Goal: Task Accomplishment & Management: Manage account settings

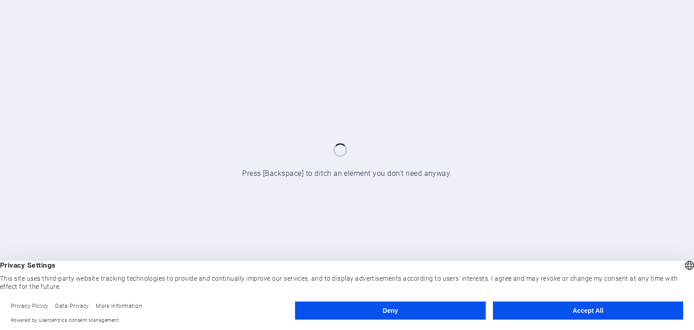
click at [594, 309] on button "Accept All" at bounding box center [588, 310] width 190 height 18
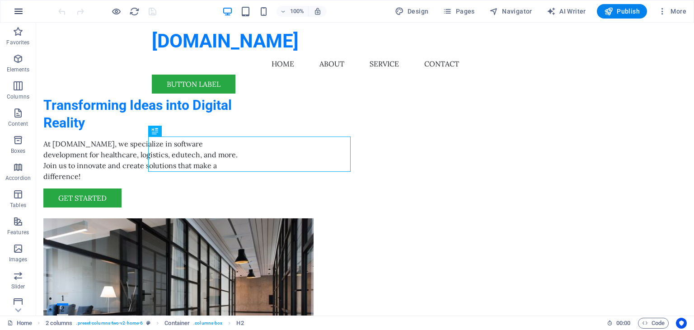
click at [15, 8] on icon "button" at bounding box center [18, 11] width 11 height 11
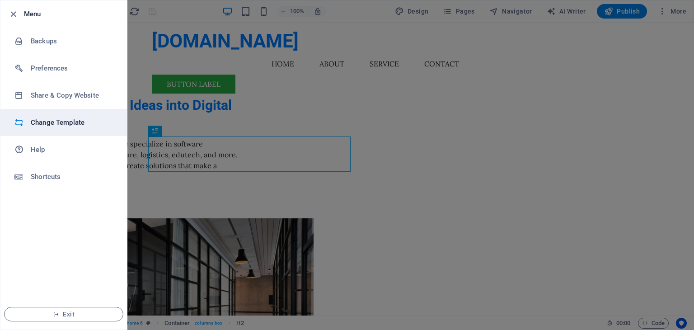
click at [89, 116] on li "Change Template" at bounding box center [63, 122] width 127 height 27
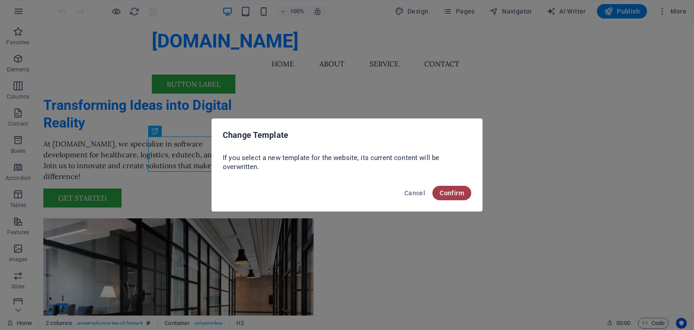
click at [452, 194] on span "Confirm" at bounding box center [452, 192] width 24 height 7
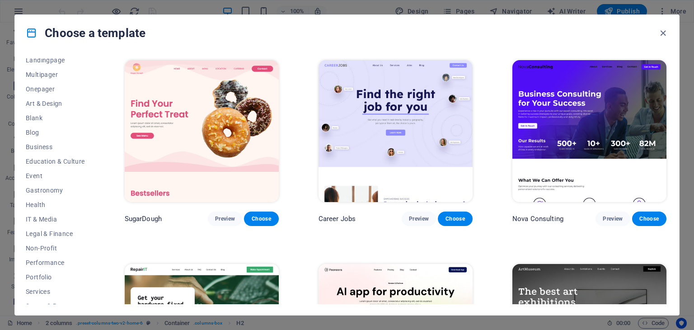
scroll to position [116, 0]
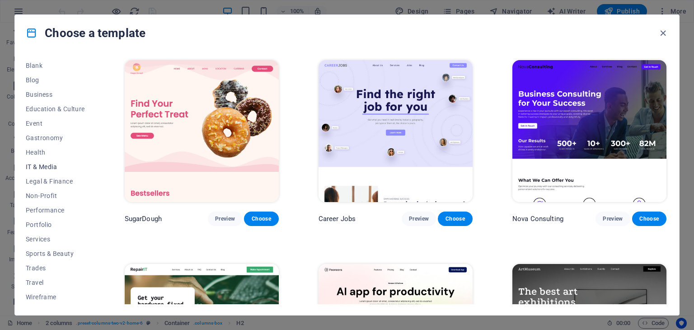
click at [55, 161] on button "IT & Media" at bounding box center [55, 166] width 59 height 14
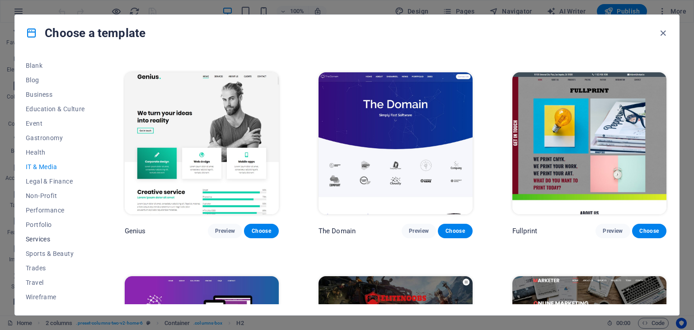
click at [32, 239] on span "Services" at bounding box center [55, 238] width 59 height 7
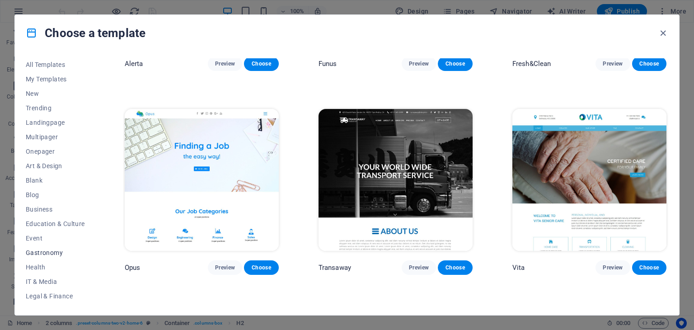
scroll to position [0, 0]
click at [39, 68] on span "All Templates" at bounding box center [55, 65] width 59 height 7
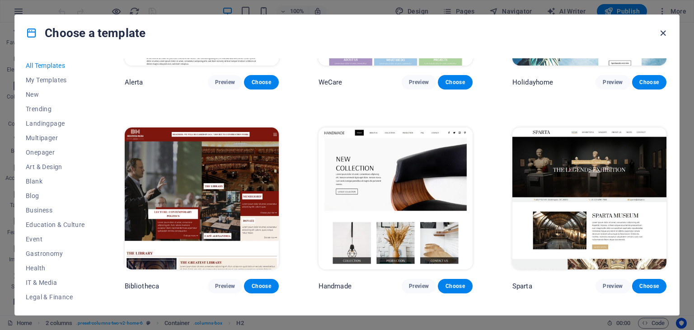
click at [665, 30] on icon "button" at bounding box center [663, 33] width 10 height 10
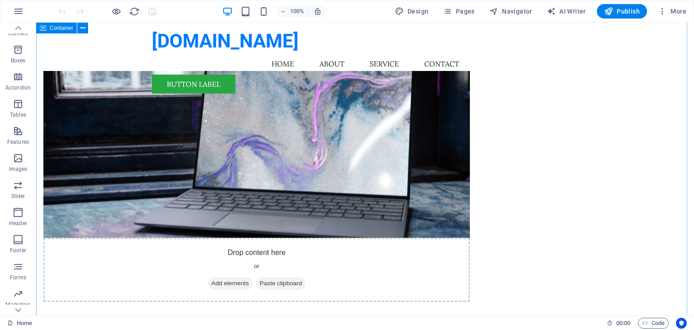
scroll to position [271, 0]
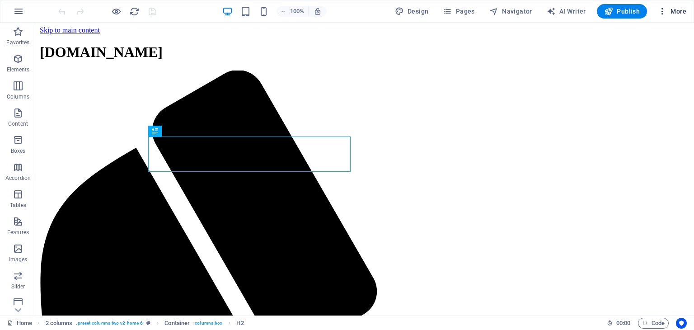
click at [678, 10] on span "More" at bounding box center [672, 11] width 28 height 9
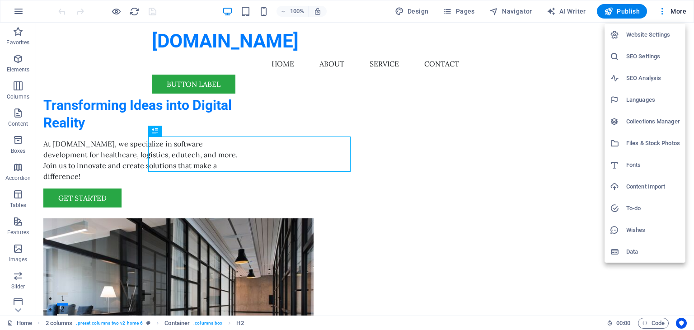
click at [663, 35] on h6 "Website Settings" at bounding box center [653, 34] width 54 height 11
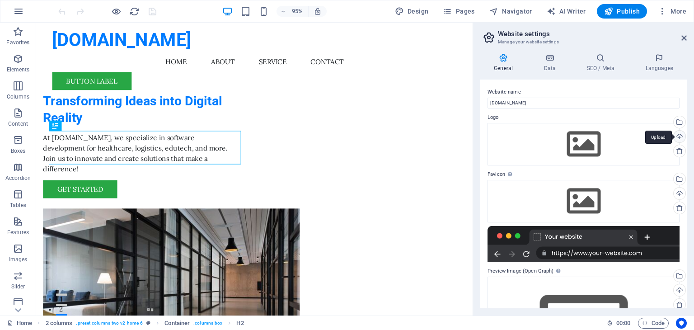
click at [672, 134] on div "Upload" at bounding box center [679, 138] width 14 height 14
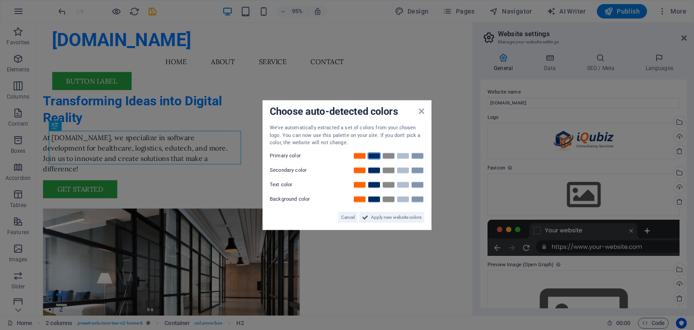
drag, startPoint x: 325, startPoint y: 149, endPoint x: 377, endPoint y: 154, distance: 52.2
click at [377, 154] on div "We've automatically extracted a set of colors from your chosen logo. You can no…" at bounding box center [347, 173] width 155 height 98
drag, startPoint x: 386, startPoint y: 216, endPoint x: 368, endPoint y: 203, distance: 21.4
click at [386, 216] on span "Apply new website colors" at bounding box center [396, 216] width 51 height 11
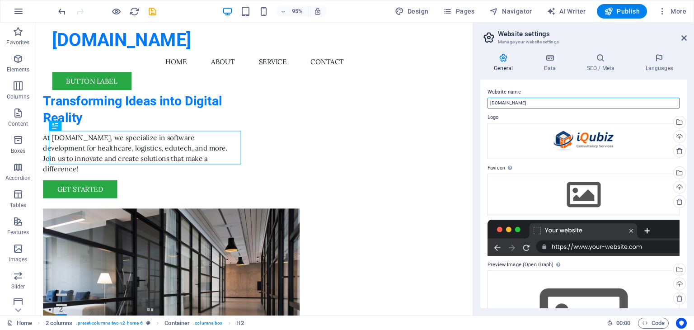
click at [539, 103] on input "[DOMAIN_NAME]" at bounding box center [584, 103] width 192 height 11
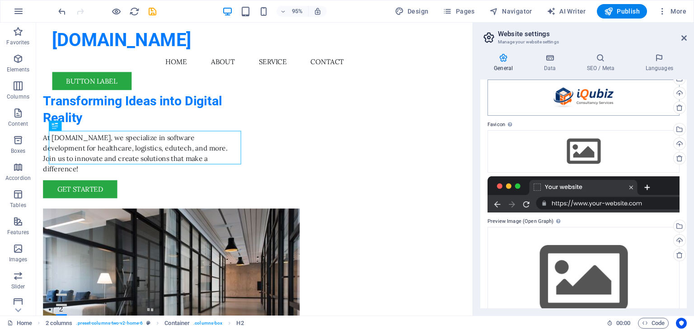
scroll to position [73, 0]
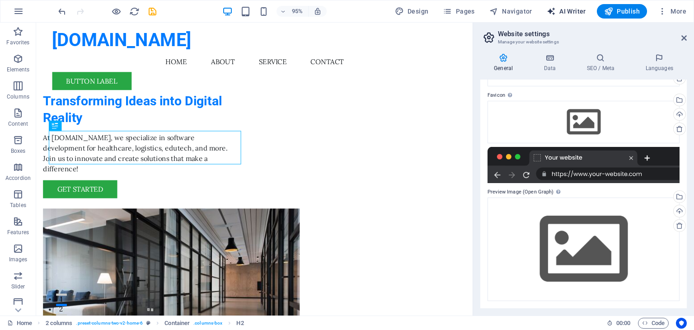
click at [575, 17] on button "AI Writer" at bounding box center [566, 11] width 47 height 14
select select "English"
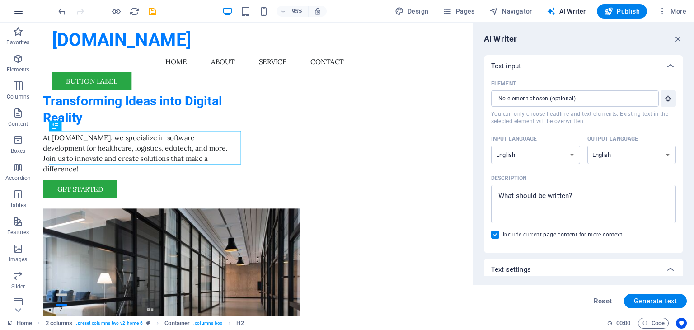
click at [17, 13] on icon "button" at bounding box center [18, 11] width 11 height 11
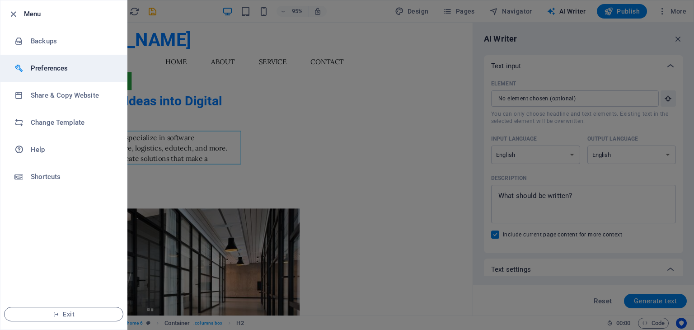
click at [89, 75] on li "Preferences" at bounding box center [63, 68] width 127 height 27
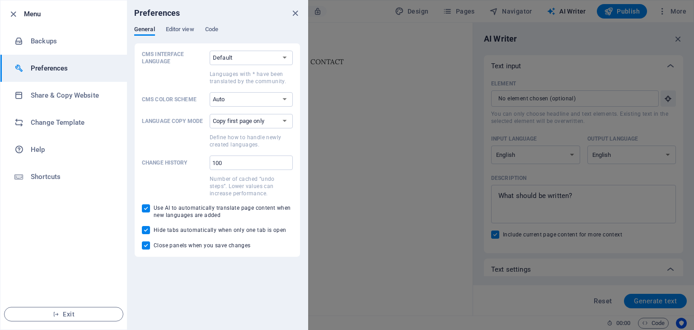
click at [302, 10] on div "Preferences" at bounding box center [217, 12] width 181 height 25
click at [287, 10] on div "Preferences" at bounding box center [217, 12] width 181 height 25
click at [293, 9] on icon "close" at bounding box center [295, 13] width 10 height 10
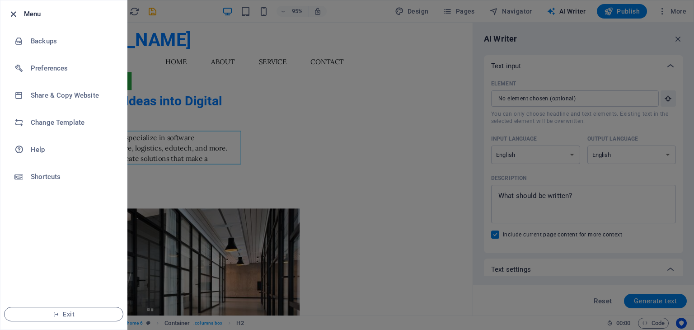
click at [9, 14] on icon "button" at bounding box center [13, 14] width 10 height 10
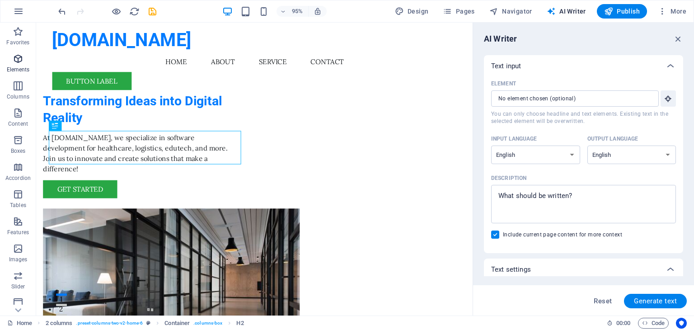
click at [18, 69] on p "Elements" at bounding box center [18, 69] width 23 height 7
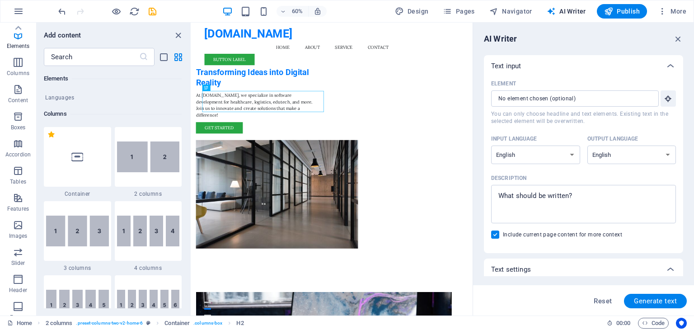
scroll to position [0, 0]
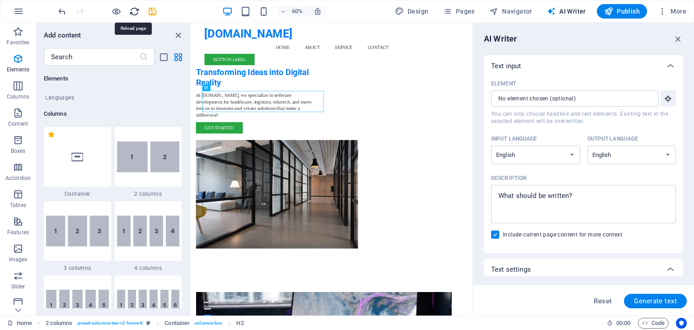
click at [134, 7] on icon "reload" at bounding box center [134, 11] width 10 height 10
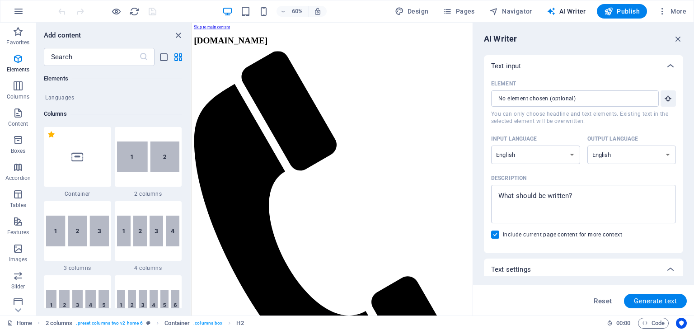
click at [683, 32] on div "AI Writer Text input Element ​ You can only choose headline and text elements. …" at bounding box center [583, 169] width 221 height 293
click at [680, 39] on icon "button" at bounding box center [678, 39] width 10 height 10
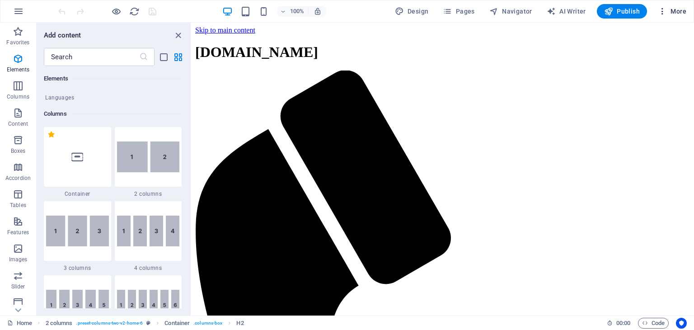
click at [665, 6] on button "More" at bounding box center [672, 11] width 36 height 14
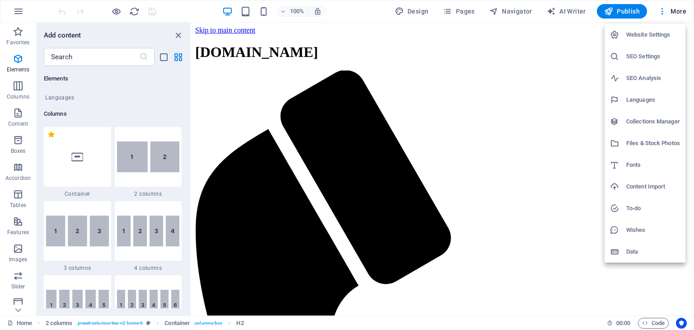
click at [647, 33] on h6 "Website Settings" at bounding box center [653, 34] width 54 height 11
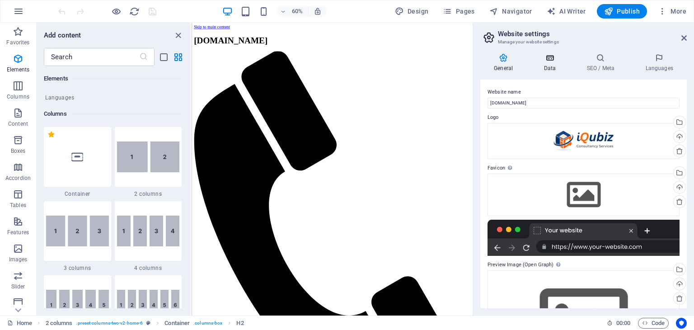
click at [557, 59] on icon at bounding box center [549, 57] width 39 height 9
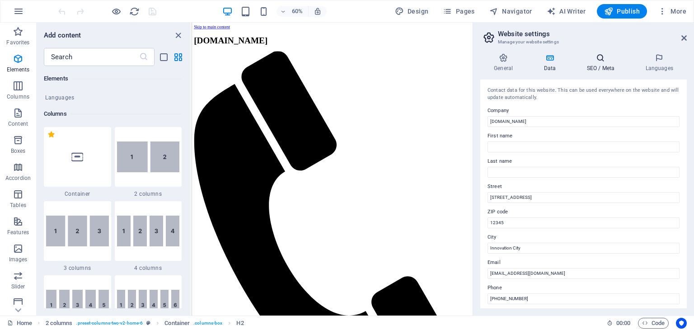
click at [607, 67] on h4 "SEO / Meta" at bounding box center [602, 62] width 59 height 19
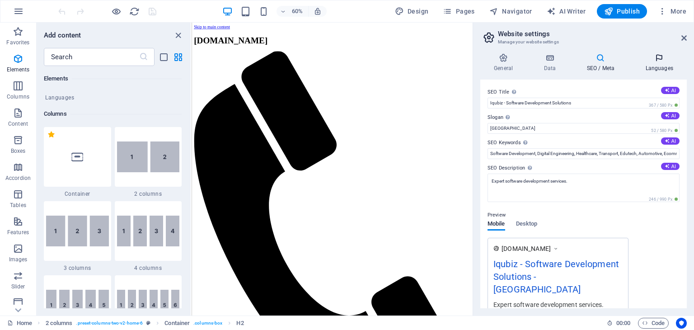
click at [661, 64] on h4 "Languages" at bounding box center [659, 62] width 55 height 19
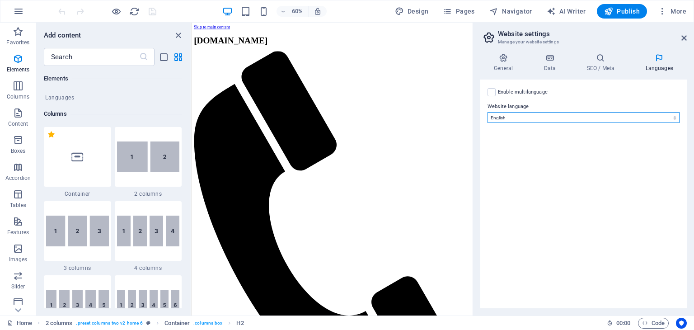
click at [530, 113] on select "Abkhazian Afar Afrikaans Akan Albanian Amharic Arabic Aragonese Armenian Assame…" at bounding box center [584, 117] width 192 height 11
click at [505, 10] on span "Navigator" at bounding box center [510, 11] width 43 height 9
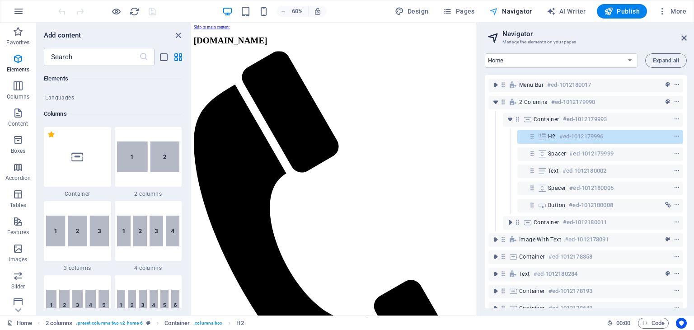
click at [505, 10] on span "Navigator" at bounding box center [510, 11] width 43 height 9
click at [478, 8] on button "Pages" at bounding box center [458, 11] width 39 height 14
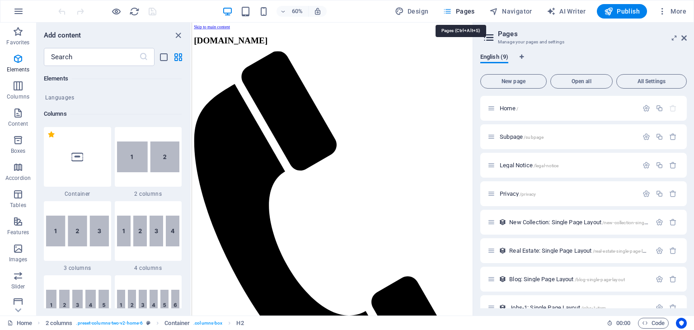
click at [468, 9] on span "Pages" at bounding box center [459, 11] width 32 height 9
click at [417, 11] on span "Design" at bounding box center [412, 11] width 34 height 9
select select "px"
select select "200"
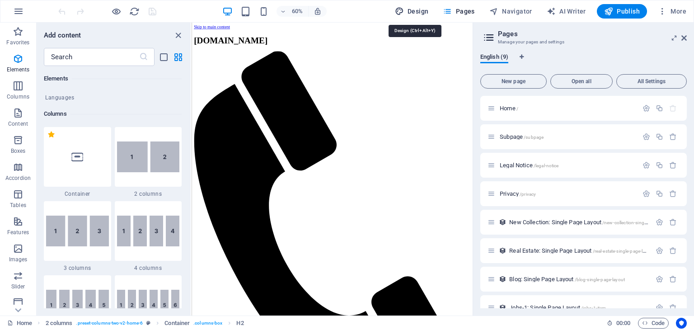
select select "px"
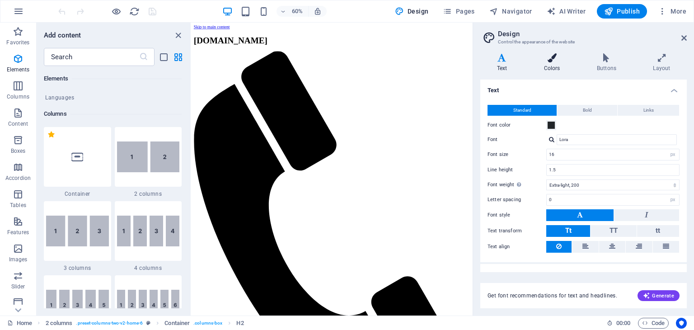
click at [548, 60] on icon at bounding box center [551, 57] width 49 height 9
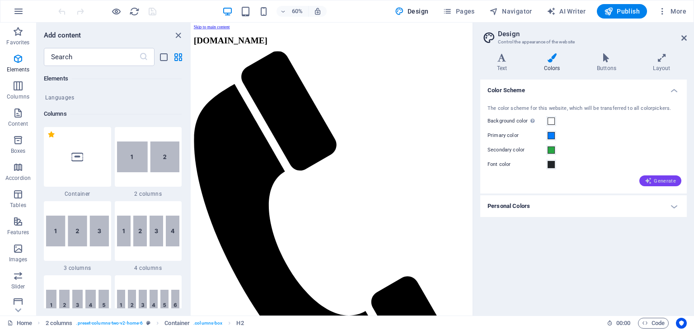
click at [661, 179] on span "Generate" at bounding box center [660, 180] width 31 height 7
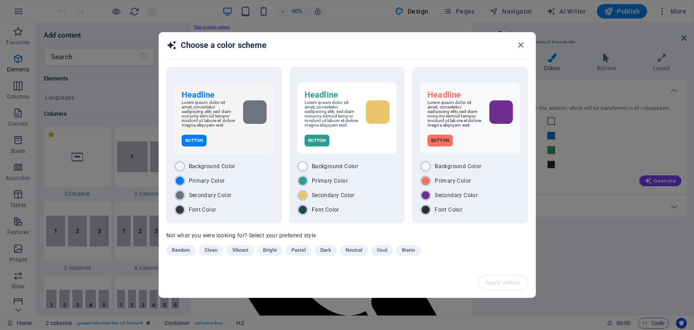
click at [528, 40] on div "Choose a color scheme" at bounding box center [347, 49] width 376 height 33
click at [520, 44] on icon "button" at bounding box center [521, 45] width 10 height 10
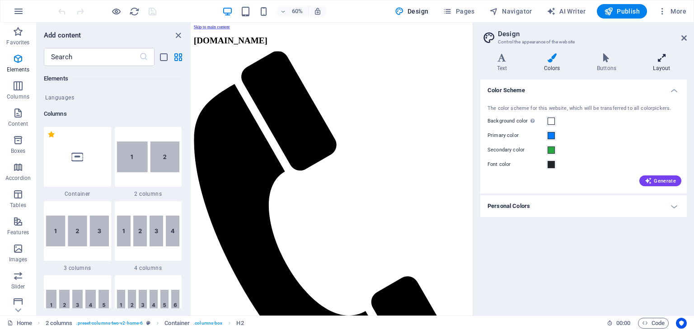
click at [664, 62] on icon at bounding box center [662, 57] width 50 height 9
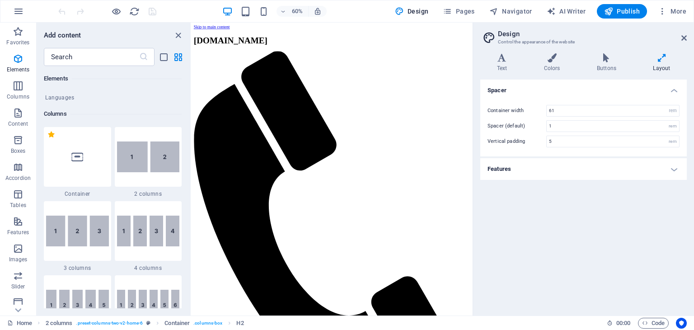
click at [673, 168] on h4 "Features" at bounding box center [583, 169] width 206 height 22
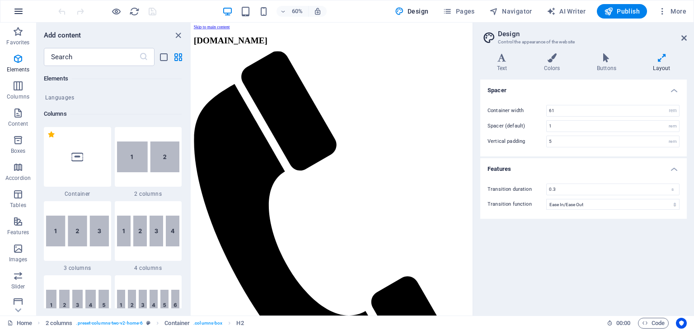
click at [13, 9] on icon "button" at bounding box center [18, 11] width 11 height 11
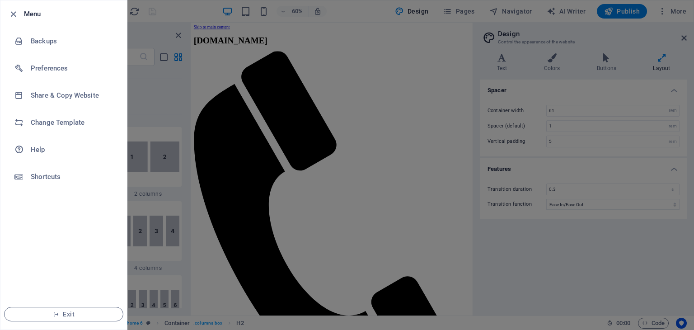
drag, startPoint x: 49, startPoint y: 313, endPoint x: 402, endPoint y: 50, distance: 440.4
click at [49, 313] on span "Exit" at bounding box center [64, 313] width 104 height 7
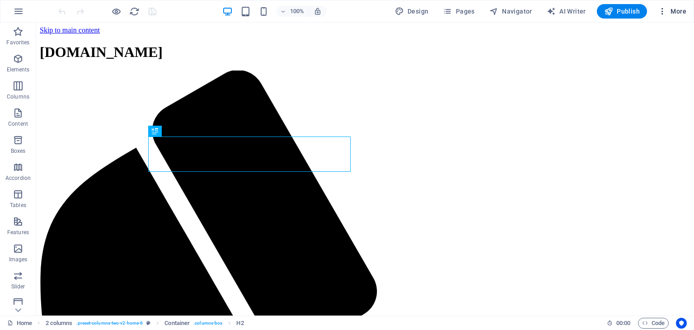
click at [676, 9] on span "More" at bounding box center [672, 11] width 28 height 9
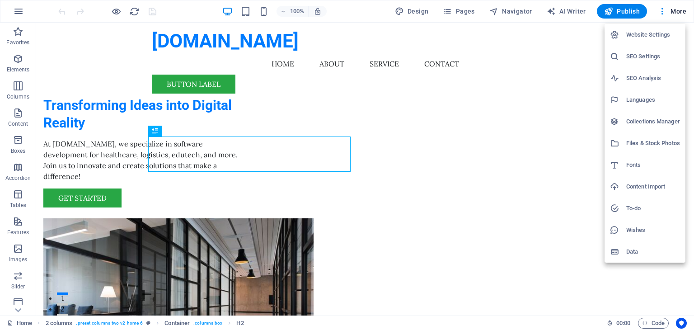
click at [636, 277] on div at bounding box center [347, 165] width 694 height 330
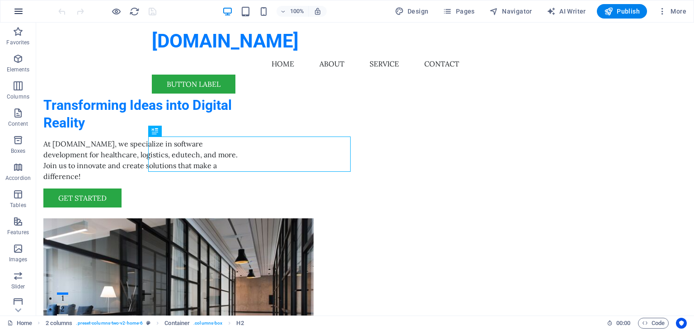
click at [15, 15] on icon "button" at bounding box center [18, 11] width 11 height 11
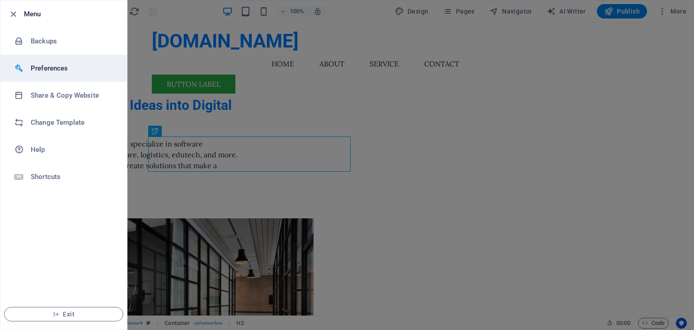
click at [75, 67] on h6 "Preferences" at bounding box center [73, 68] width 84 height 11
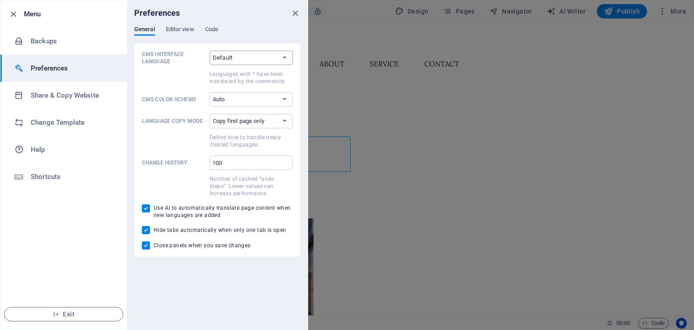
click at [270, 62] on select "Default Deutsch English Español Suomi* Français Magyar Italiano Nederlands Pols…" at bounding box center [251, 58] width 83 height 14
click at [186, 28] on span "Editor view" at bounding box center [180, 30] width 28 height 13
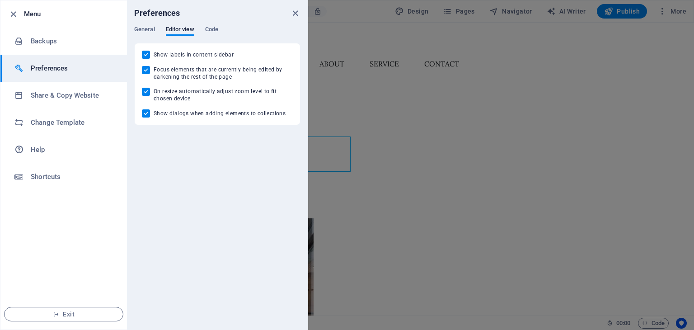
click at [145, 24] on div "Preferences" at bounding box center [217, 12] width 181 height 25
click at [145, 32] on span "General" at bounding box center [144, 30] width 21 height 13
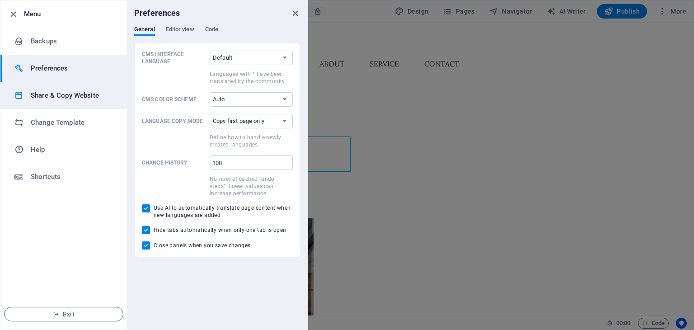
click at [40, 92] on h6 "Share & Copy Website" at bounding box center [73, 95] width 84 height 11
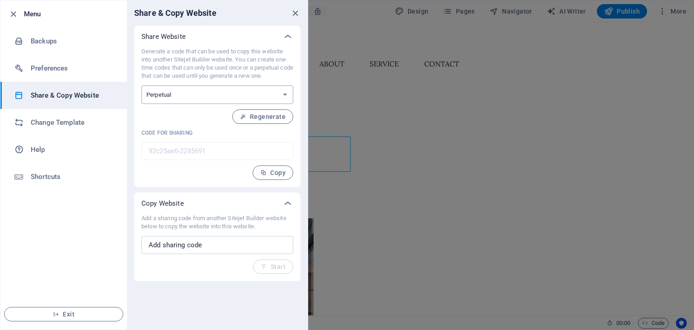
click at [202, 94] on select "One-time Perpetual" at bounding box center [217, 94] width 152 height 19
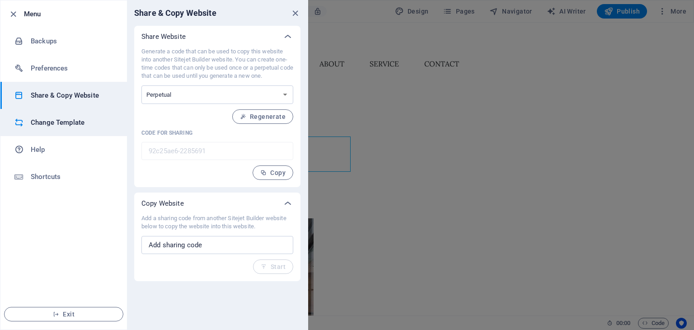
click at [43, 118] on h6 "Change Template" at bounding box center [73, 122] width 84 height 11
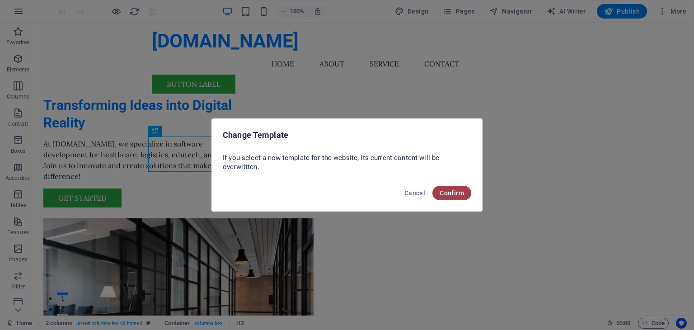
click at [445, 190] on span "Confirm" at bounding box center [452, 192] width 24 height 7
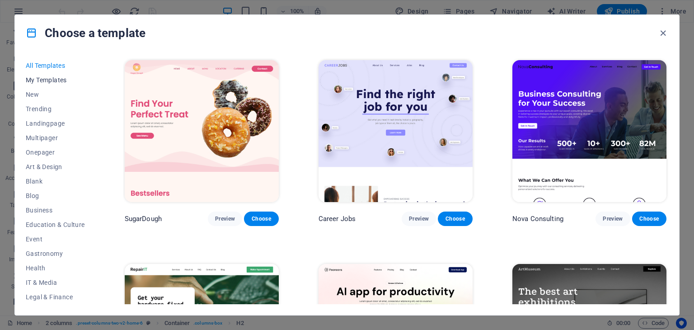
click at [61, 76] on span "My Templates" at bounding box center [55, 79] width 59 height 7
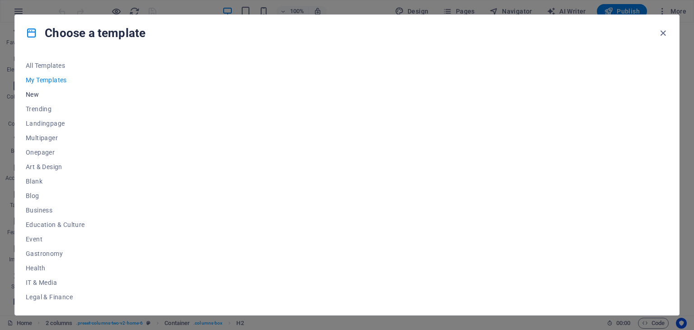
click at [33, 98] on button "New" at bounding box center [55, 94] width 59 height 14
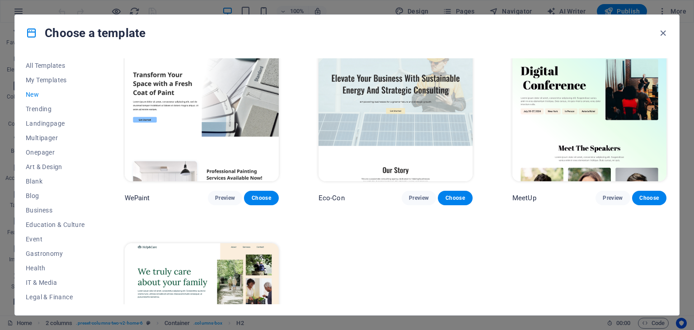
scroll to position [733, 0]
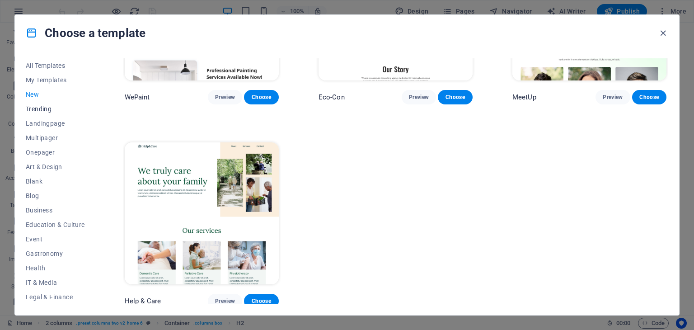
click at [37, 109] on span "Trending" at bounding box center [55, 108] width 59 height 7
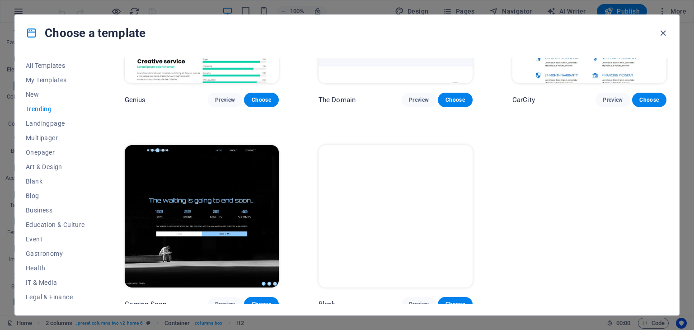
scroll to position [936, 0]
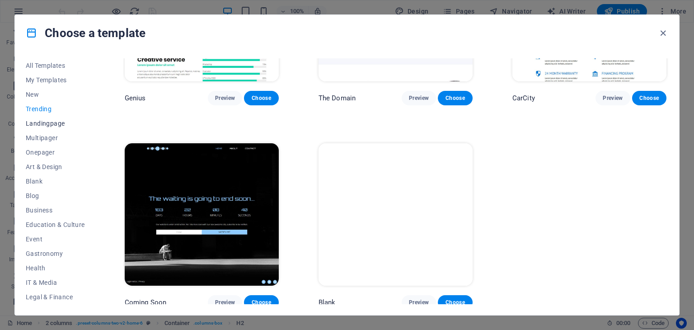
click at [59, 128] on button "Landingpage" at bounding box center [55, 123] width 59 height 14
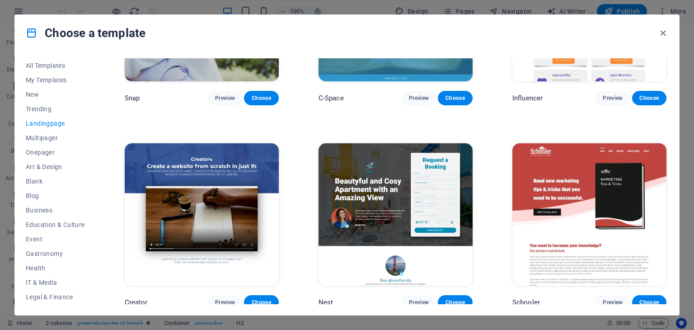
scroll to position [1545, 0]
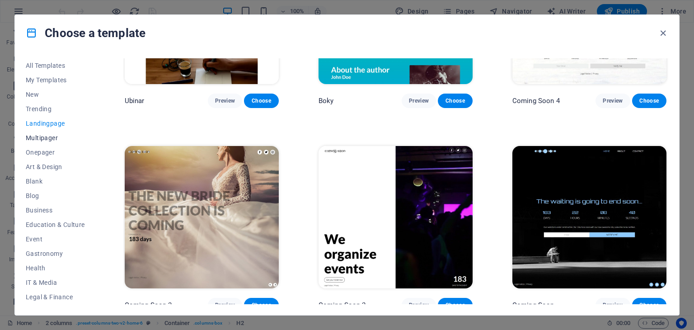
click at [56, 137] on span "Multipager" at bounding box center [55, 137] width 59 height 7
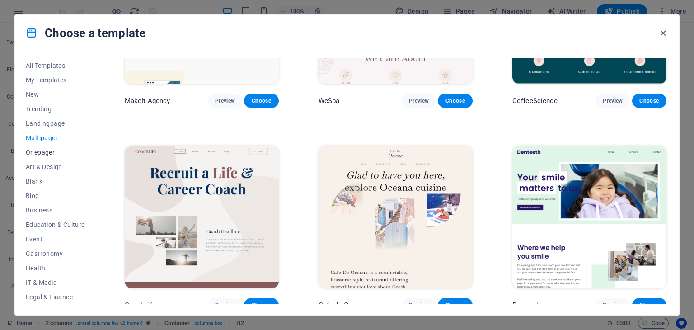
click at [58, 153] on span "Onepager" at bounding box center [55, 152] width 59 height 7
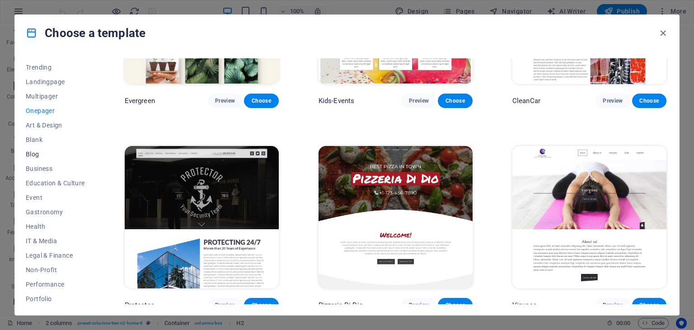
scroll to position [90, 0]
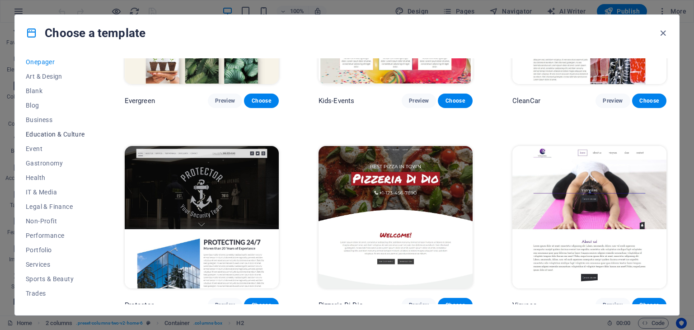
click at [77, 139] on button "Education & Culture" at bounding box center [55, 134] width 59 height 14
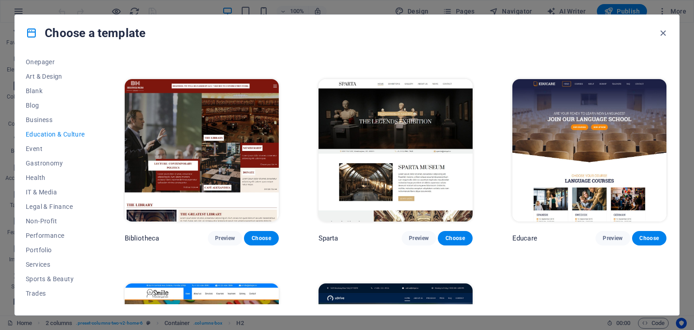
scroll to position [327, 0]
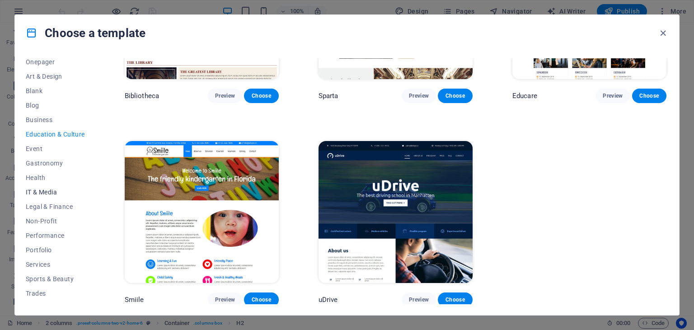
click at [34, 193] on span "IT & Media" at bounding box center [55, 191] width 59 height 7
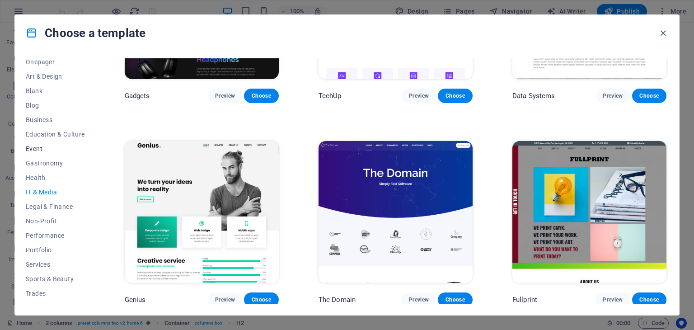
click at [57, 152] on span "Event" at bounding box center [55, 148] width 59 height 7
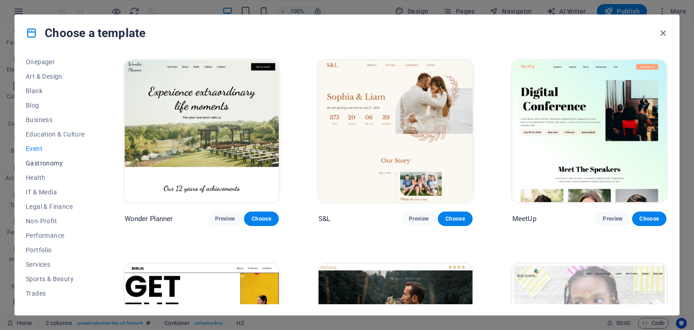
click at [59, 159] on span "Gastronomy" at bounding box center [55, 162] width 59 height 7
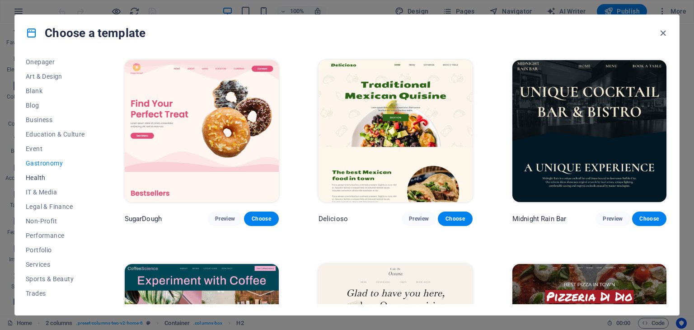
click at [47, 171] on button "Health" at bounding box center [55, 177] width 59 height 14
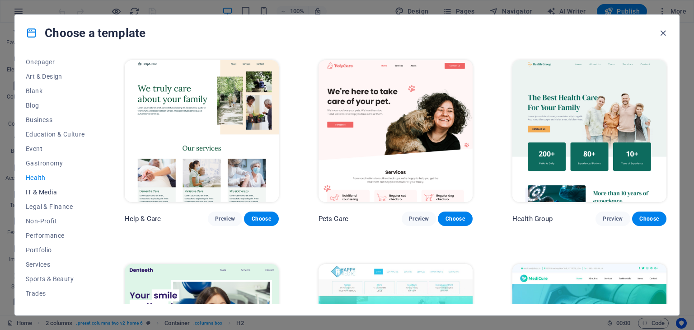
click at [45, 188] on span "IT & Media" at bounding box center [55, 191] width 59 height 7
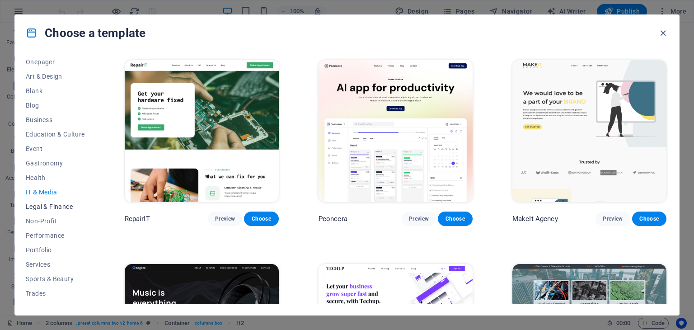
click at [62, 204] on span "Legal & Finance" at bounding box center [55, 206] width 59 height 7
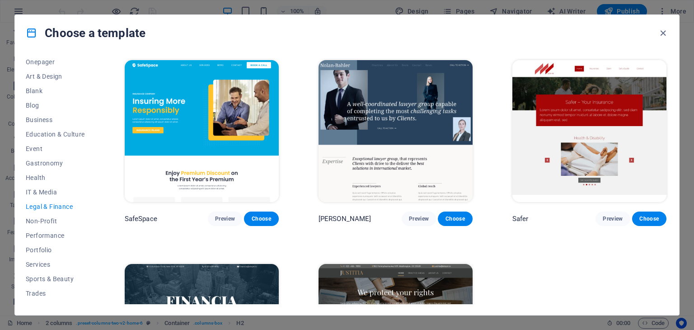
scroll to position [124, 0]
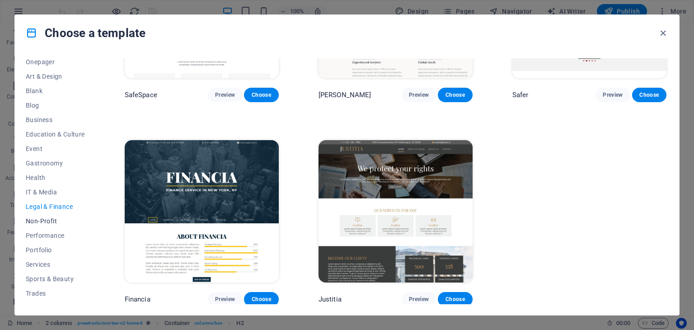
click at [43, 219] on span "Non-Profit" at bounding box center [55, 220] width 59 height 7
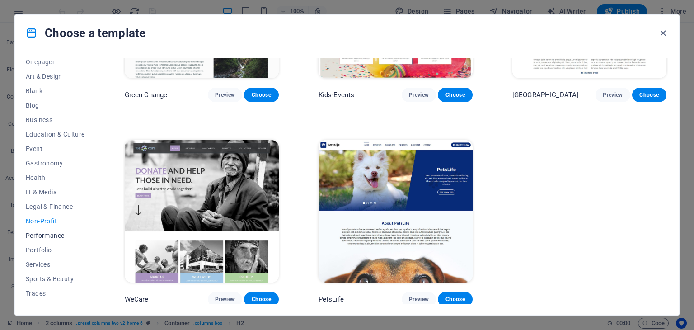
click at [55, 236] on span "Performance" at bounding box center [55, 235] width 59 height 7
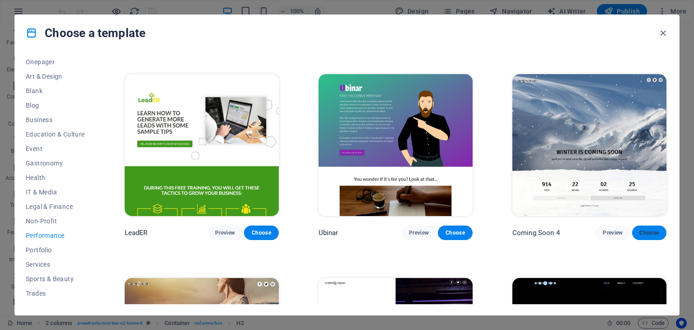
scroll to position [936, 0]
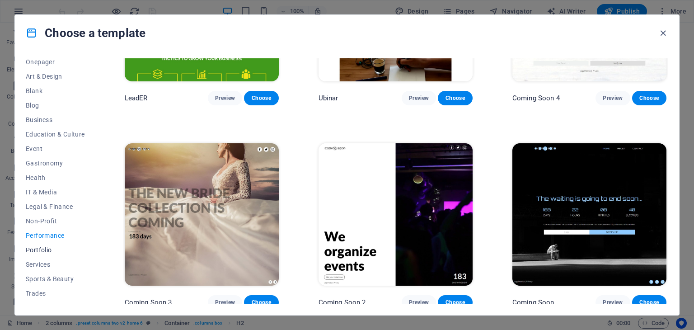
click at [41, 250] on span "Portfolio" at bounding box center [55, 249] width 59 height 7
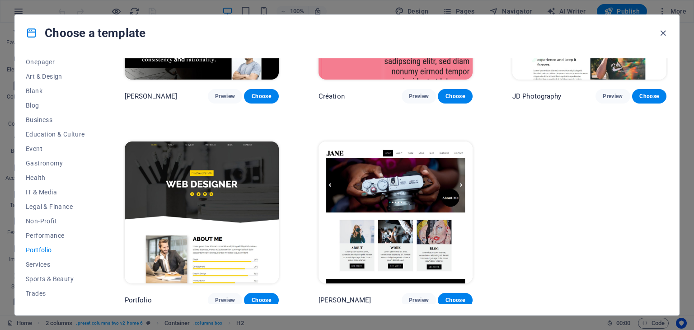
scroll to position [327, 0]
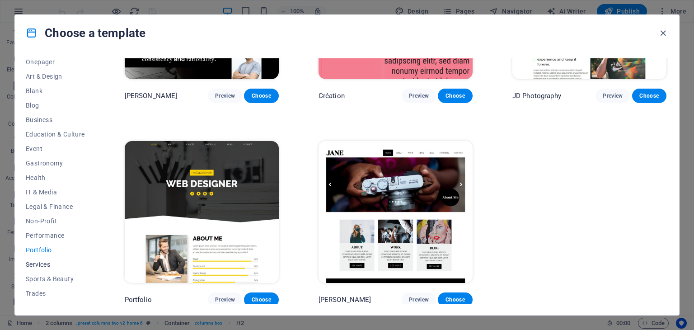
click at [53, 263] on span "Services" at bounding box center [55, 264] width 59 height 7
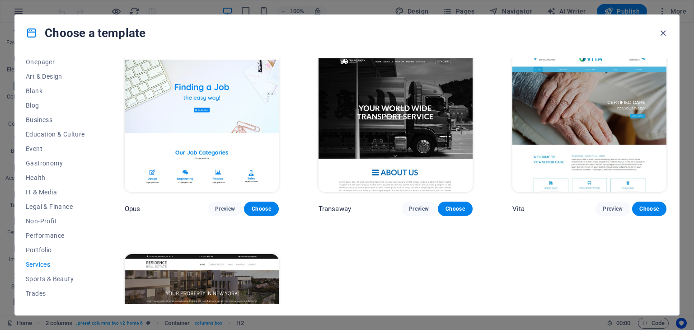
scroll to position [1207, 0]
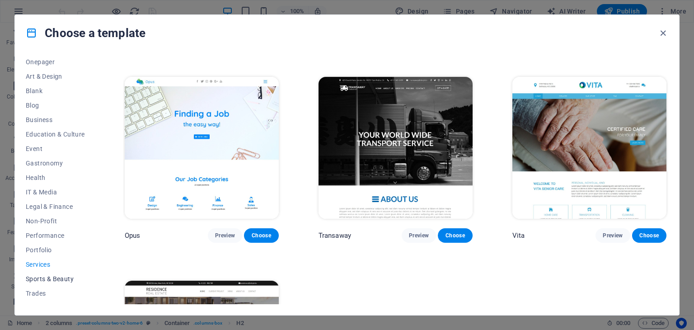
click at [62, 279] on span "Sports & Beauty" at bounding box center [55, 278] width 59 height 7
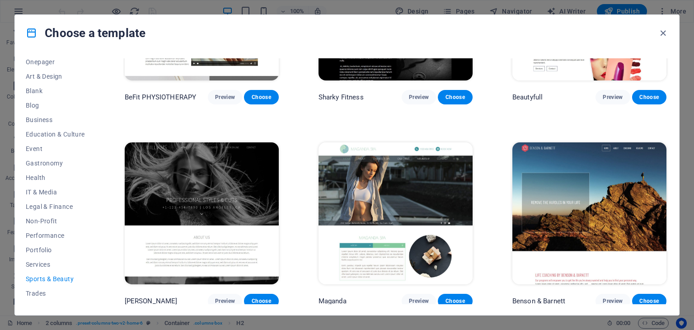
scroll to position [116, 0]
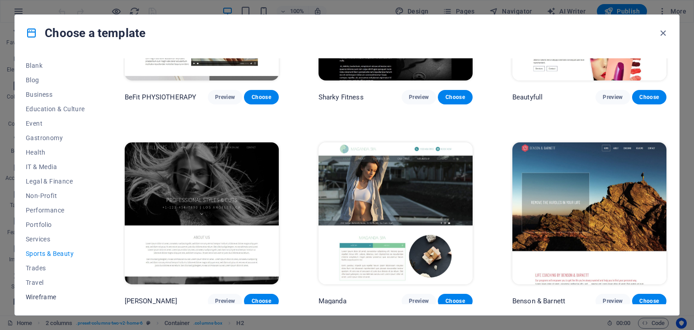
click at [65, 296] on span "Wireframe" at bounding box center [55, 296] width 59 height 7
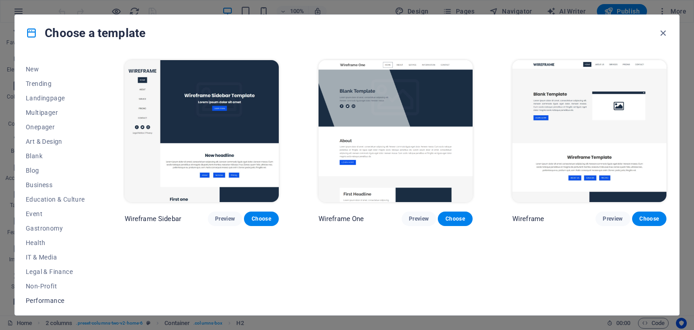
scroll to position [0, 0]
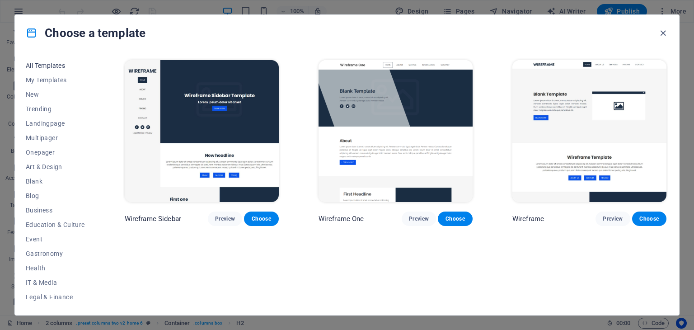
click at [52, 63] on span "All Templates" at bounding box center [55, 65] width 59 height 7
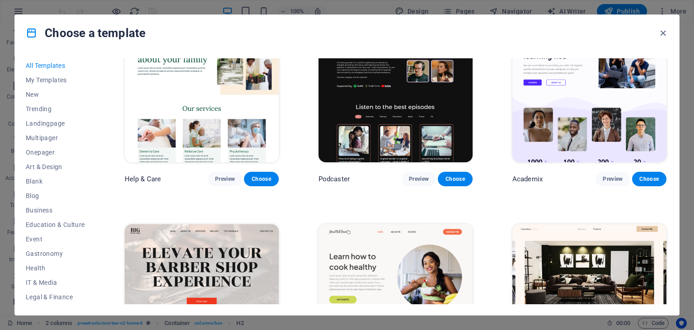
scroll to position [858, 0]
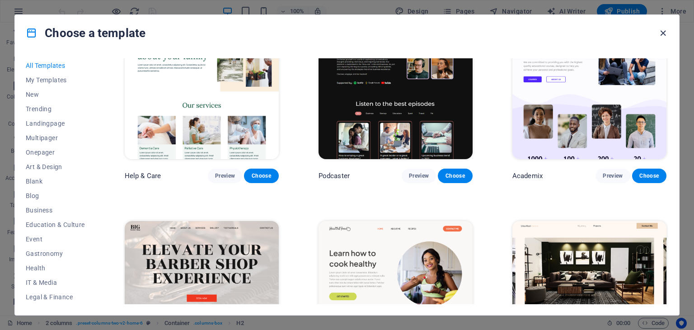
click at [665, 31] on icon "button" at bounding box center [663, 33] width 10 height 10
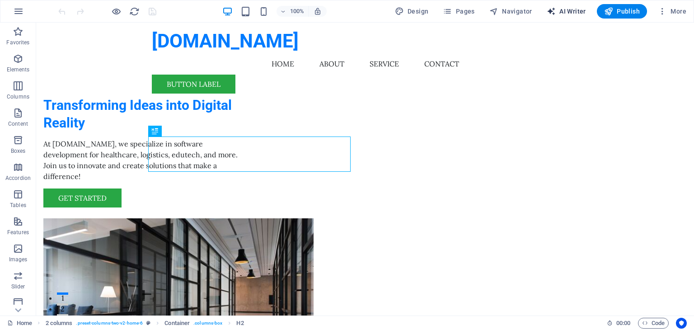
click at [577, 11] on span "AI Writer" at bounding box center [566, 11] width 39 height 9
select select "English"
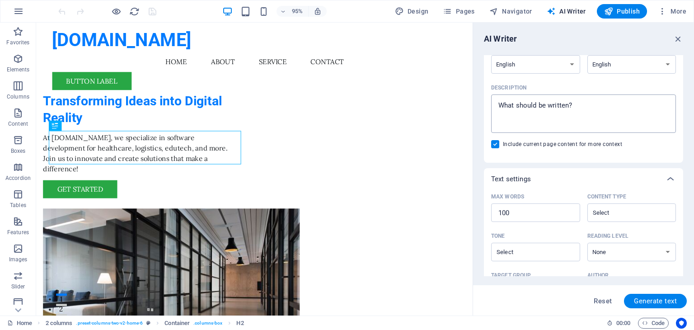
scroll to position [208, 0]
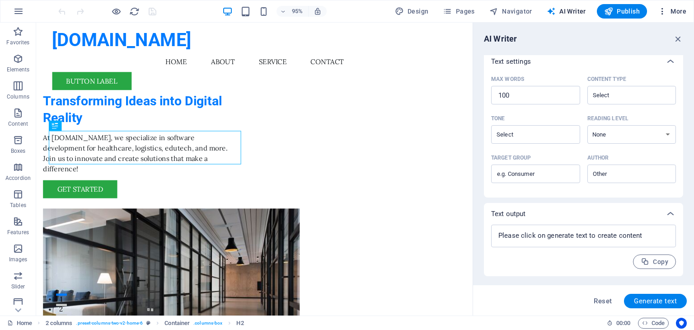
click at [663, 12] on icon "button" at bounding box center [662, 11] width 9 height 9
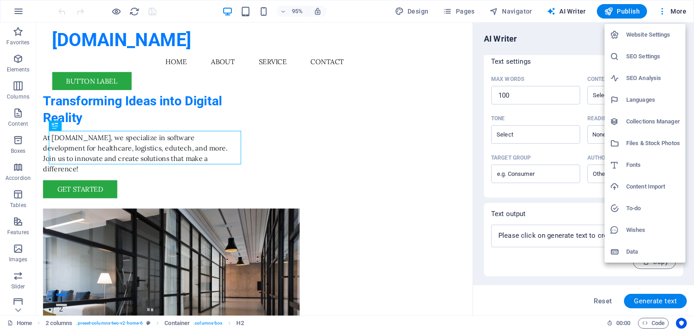
click at [457, 11] on div at bounding box center [347, 165] width 694 height 330
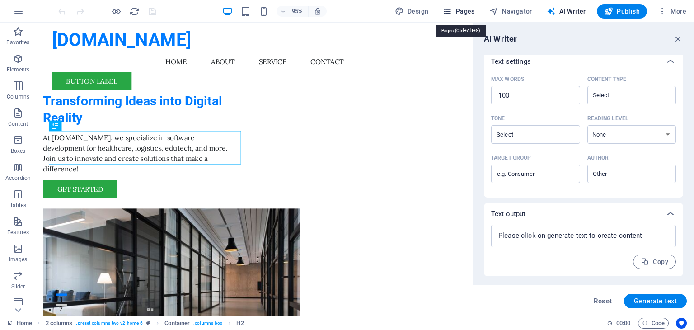
click at [458, 11] on span "Pages" at bounding box center [459, 11] width 32 height 9
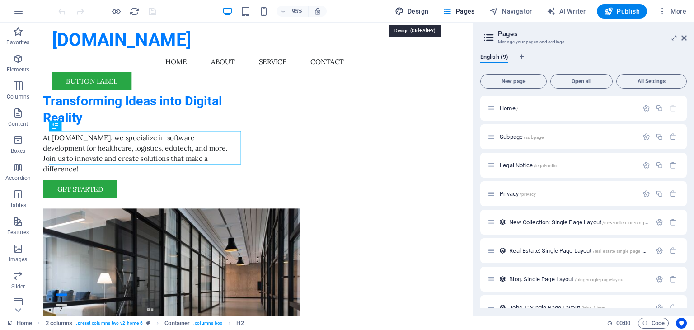
click at [408, 8] on span "Design" at bounding box center [412, 11] width 34 height 9
select select "px"
select select "200"
select select "px"
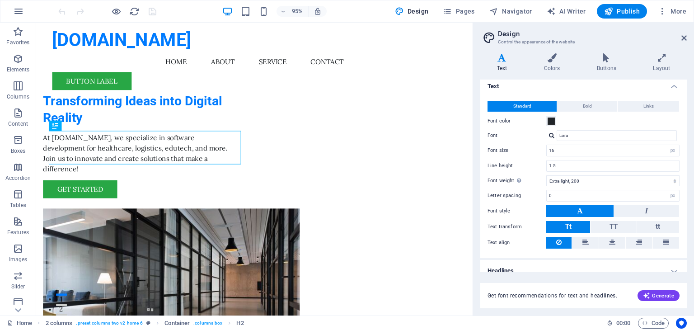
scroll to position [0, 0]
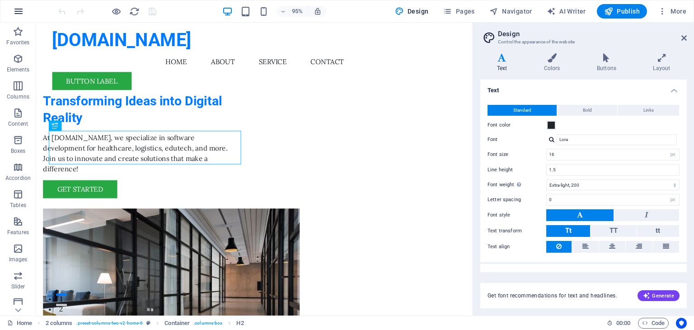
click at [17, 30] on icon "button" at bounding box center [18, 31] width 11 height 11
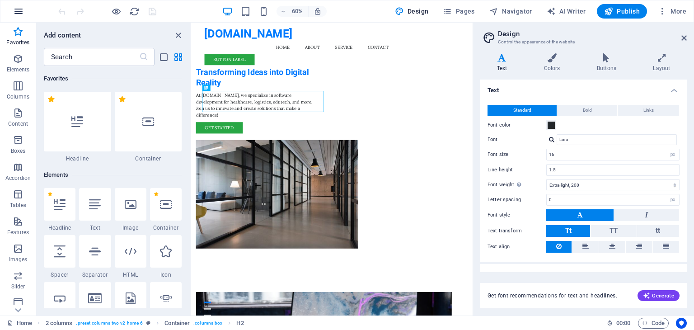
click at [17, 6] on icon "button" at bounding box center [18, 11] width 11 height 11
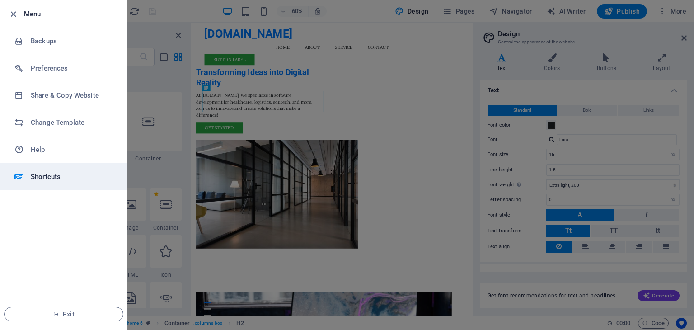
click at [72, 178] on h6 "Shortcuts" at bounding box center [73, 176] width 84 height 11
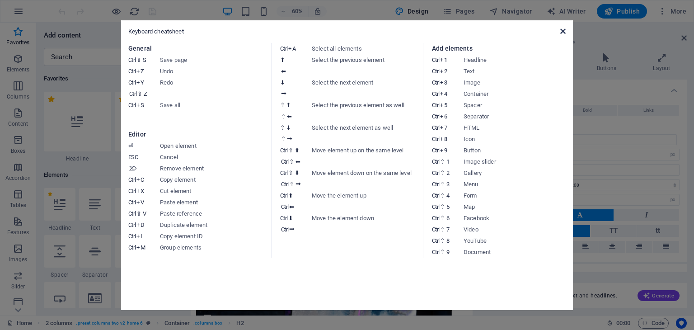
click at [562, 28] on icon at bounding box center [562, 31] width 5 height 7
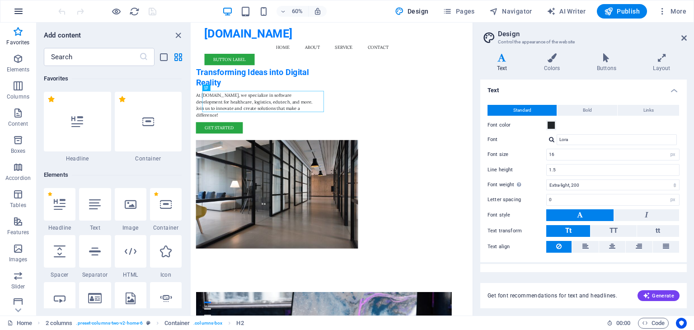
click at [16, 7] on icon "button" at bounding box center [18, 11] width 11 height 11
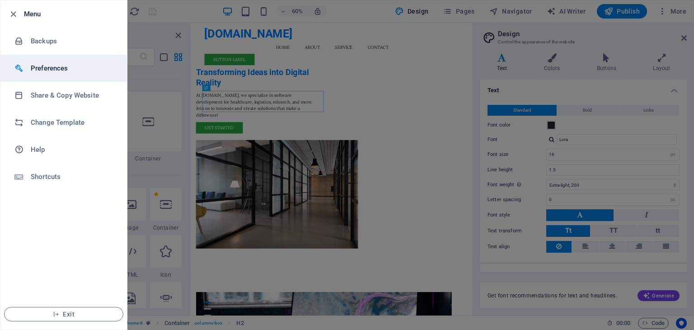
click at [80, 70] on h6 "Preferences" at bounding box center [73, 68] width 84 height 11
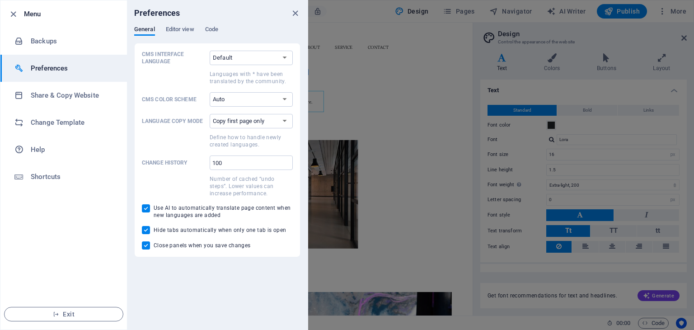
click at [164, 27] on div "General Editor view Code" at bounding box center [217, 34] width 166 height 17
click at [175, 27] on span "Editor view" at bounding box center [180, 30] width 28 height 13
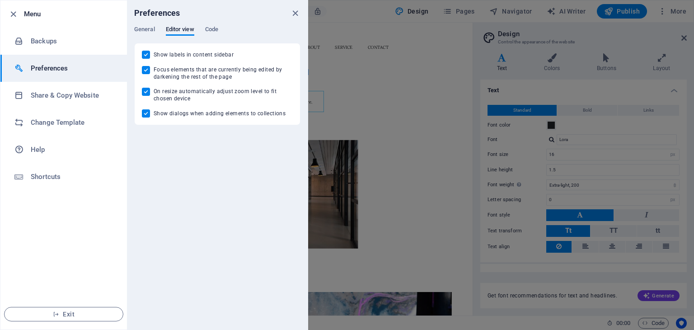
click at [224, 32] on div "General Editor view Code" at bounding box center [217, 34] width 166 height 17
click at [206, 25] on span "Code" at bounding box center [211, 30] width 13 height 13
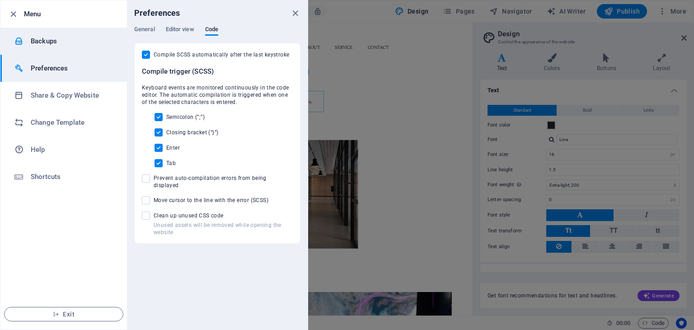
click at [29, 37] on div at bounding box center [22, 41] width 16 height 9
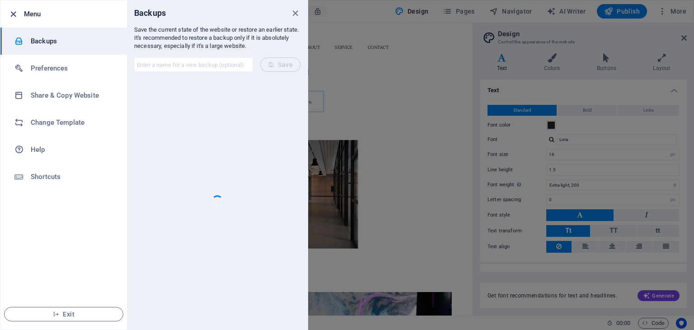
click at [10, 10] on icon "button" at bounding box center [13, 14] width 10 height 10
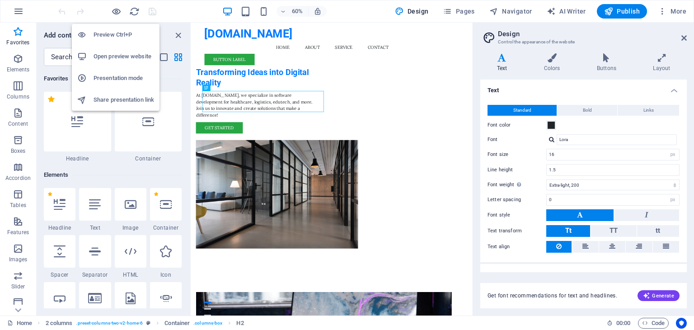
click at [123, 38] on h6 "Preview Ctrl+P" at bounding box center [124, 34] width 61 height 11
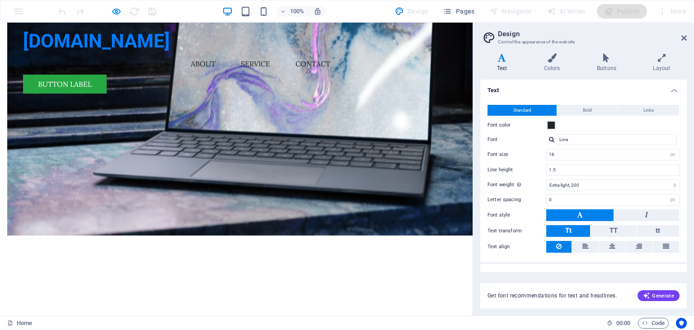
scroll to position [542, 0]
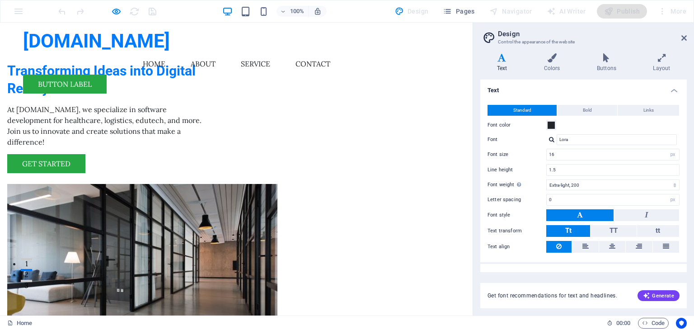
scroll to position [0, 0]
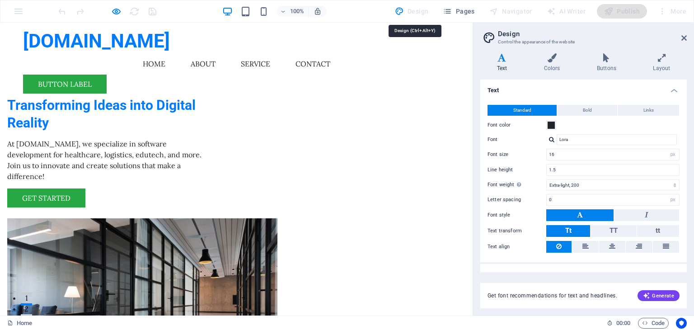
click at [410, 14] on div "Design" at bounding box center [411, 11] width 41 height 14
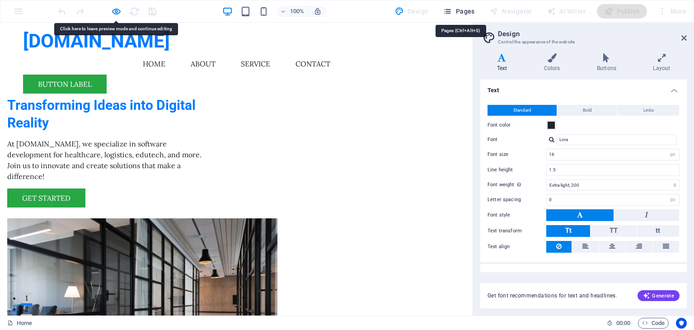
click at [468, 9] on span "Pages" at bounding box center [459, 11] width 32 height 9
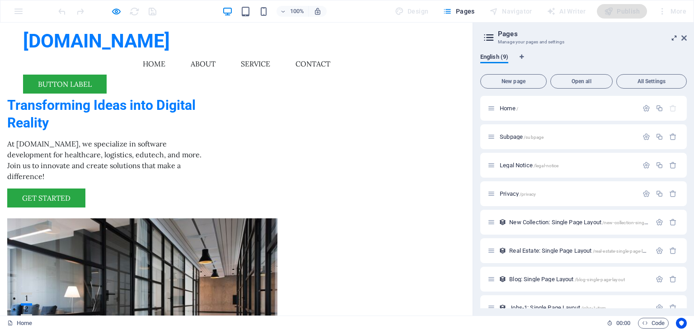
click at [674, 37] on icon at bounding box center [674, 37] width 0 height 7
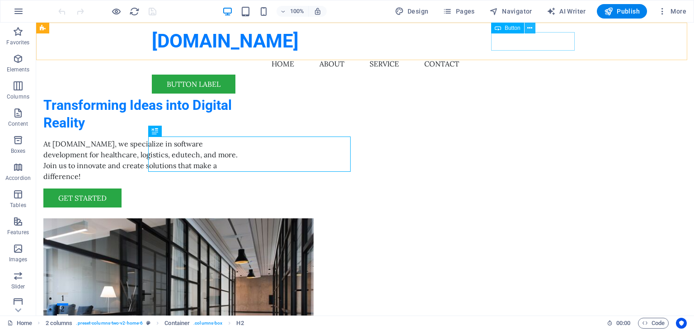
click at [533, 27] on button at bounding box center [530, 28] width 11 height 11
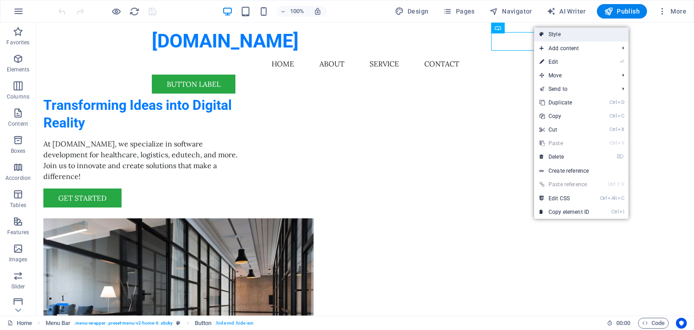
drag, startPoint x: 592, startPoint y: 30, endPoint x: 392, endPoint y: 8, distance: 201.4
click at [592, 30] on link "Style" at bounding box center [581, 35] width 94 height 14
select select "rem"
select select "preset-menu-v2-home-6"
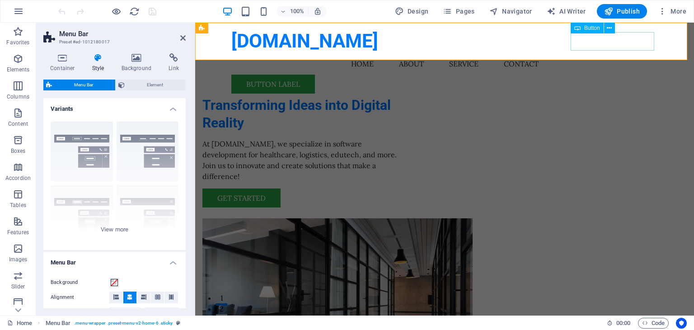
click at [640, 75] on div "Button label" at bounding box center [444, 84] width 427 height 19
click at [611, 28] on icon at bounding box center [609, 27] width 5 height 9
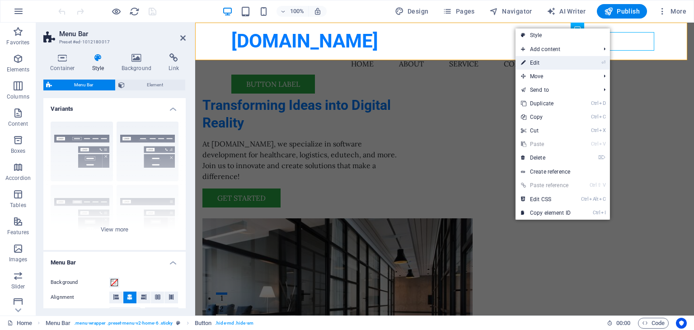
click at [589, 60] on li "⏎ Edit" at bounding box center [563, 63] width 94 height 14
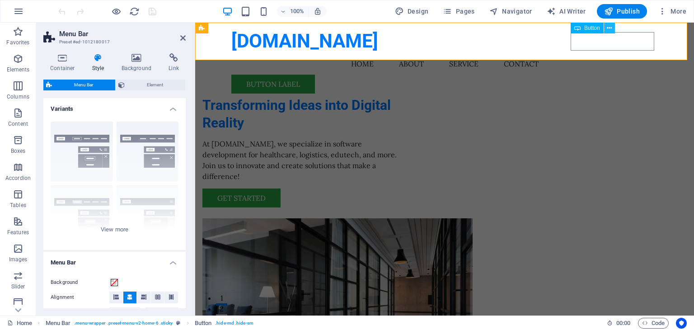
click at [607, 28] on icon at bounding box center [609, 27] width 5 height 9
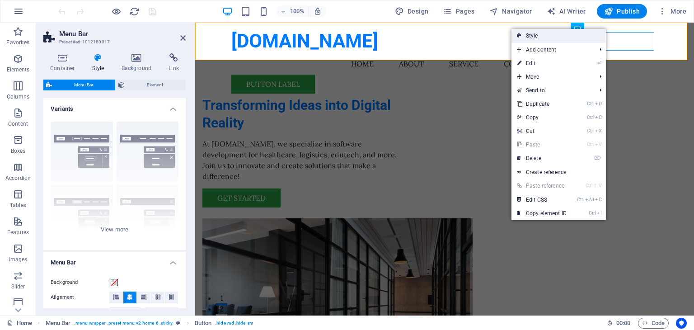
click at [565, 36] on link "Style" at bounding box center [558, 36] width 94 height 14
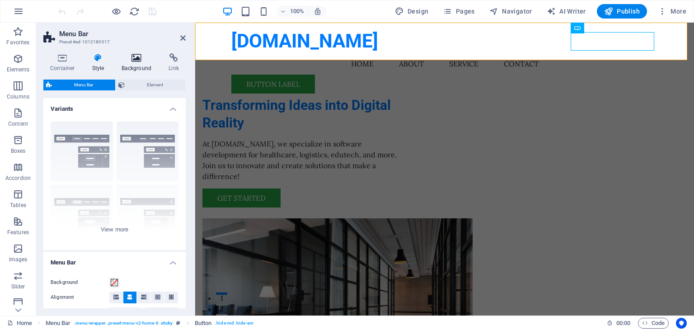
click at [143, 62] on h4 "Background" at bounding box center [138, 62] width 47 height 19
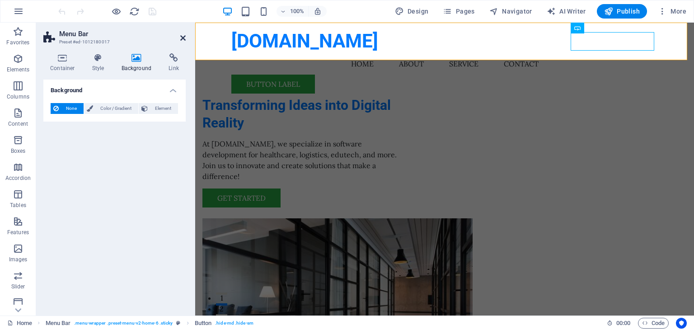
click at [183, 36] on icon at bounding box center [182, 37] width 5 height 7
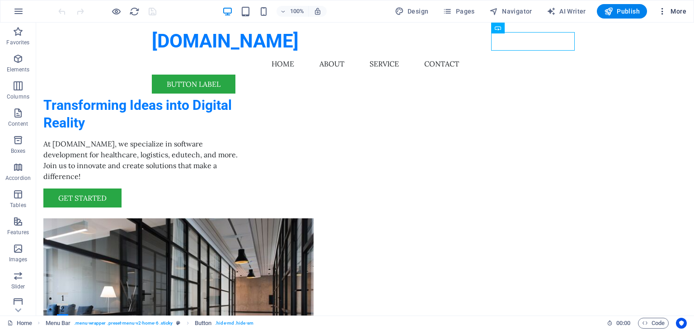
click at [661, 9] on icon "button" at bounding box center [662, 11] width 9 height 9
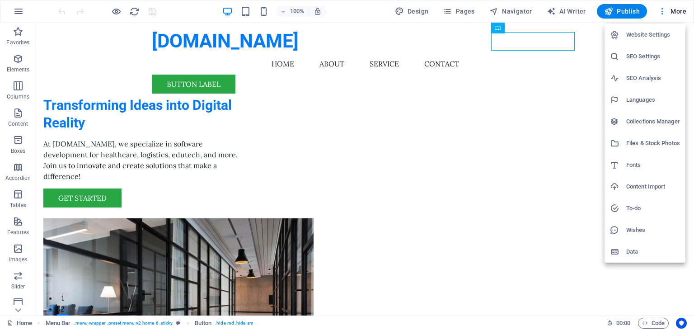
click at [557, 297] on div at bounding box center [347, 165] width 694 height 330
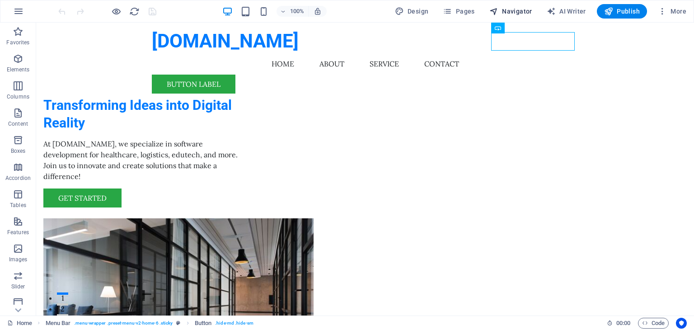
click at [525, 5] on button "Navigator" at bounding box center [511, 11] width 50 height 14
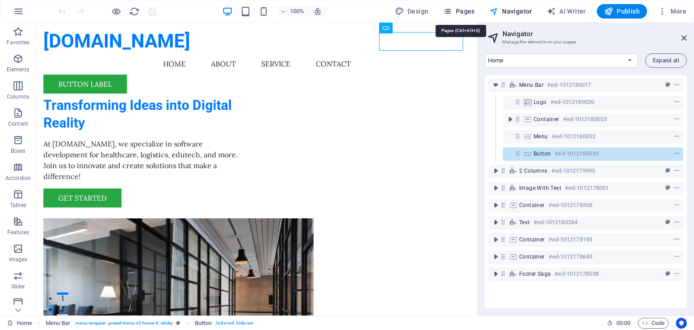
click at [478, 11] on button "Pages" at bounding box center [458, 11] width 39 height 14
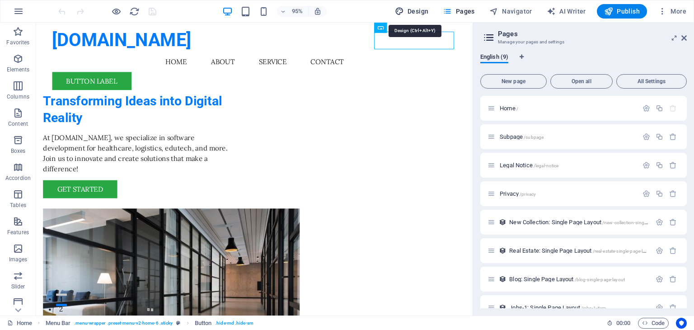
click at [421, 8] on span "Design" at bounding box center [412, 11] width 34 height 9
select select "px"
select select "200"
select select "px"
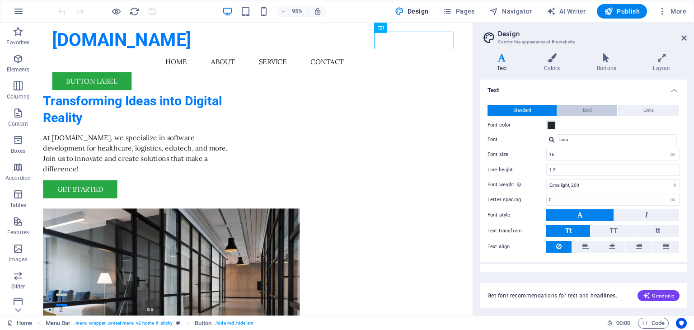
scroll to position [12, 0]
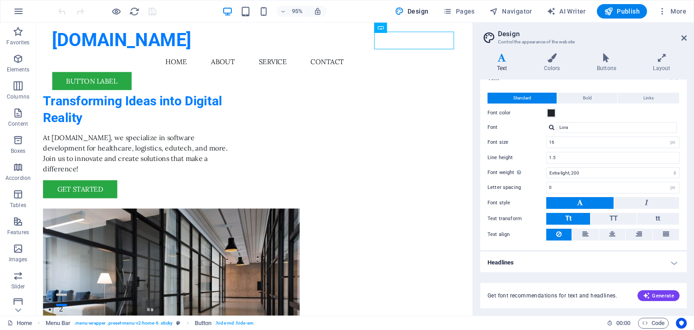
click at [601, 50] on div "Variants Text Colors Buttons Layout Text Standard Bold Links Font color Font Lo…" at bounding box center [583, 180] width 221 height 269
click at [613, 66] on h4 "Buttons" at bounding box center [608, 62] width 56 height 19
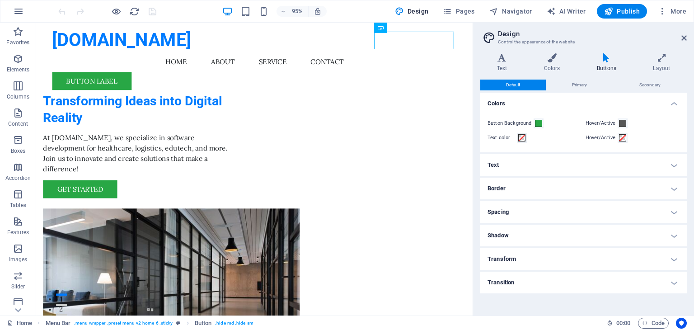
click at [575, 186] on h4 "Border" at bounding box center [583, 189] width 206 height 22
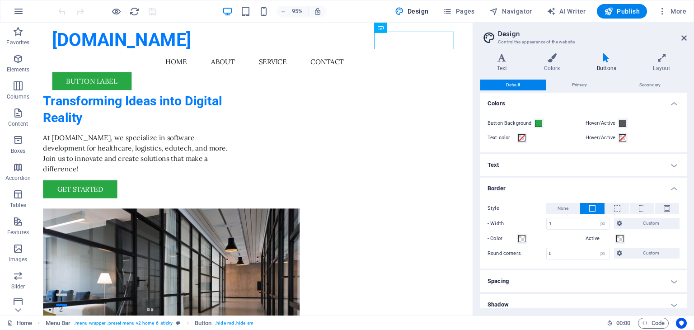
scroll to position [45, 0]
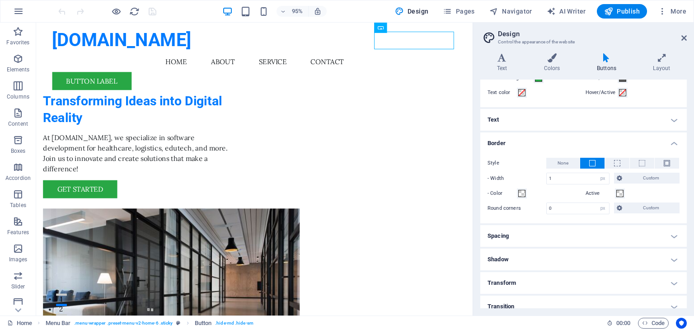
click at [651, 242] on h4 "Spacing" at bounding box center [583, 236] width 206 height 22
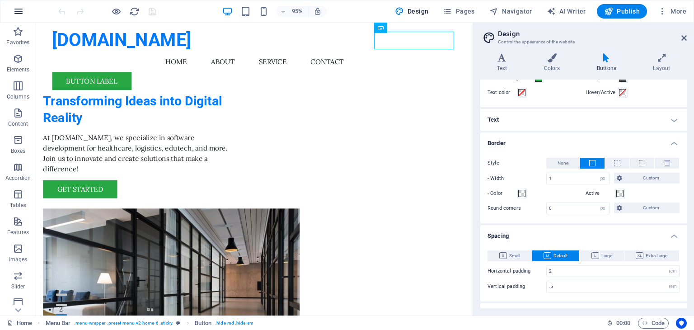
click at [13, 8] on icon "button" at bounding box center [18, 11] width 11 height 11
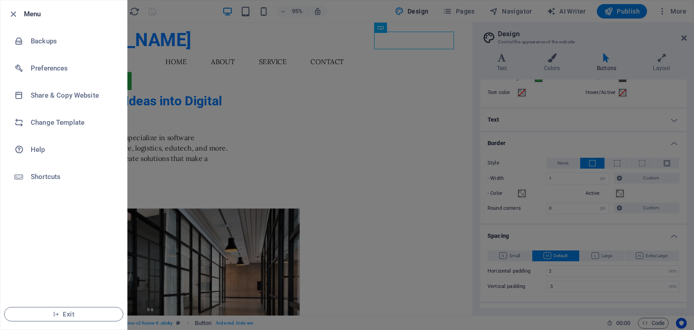
click at [172, 281] on div at bounding box center [347, 165] width 694 height 330
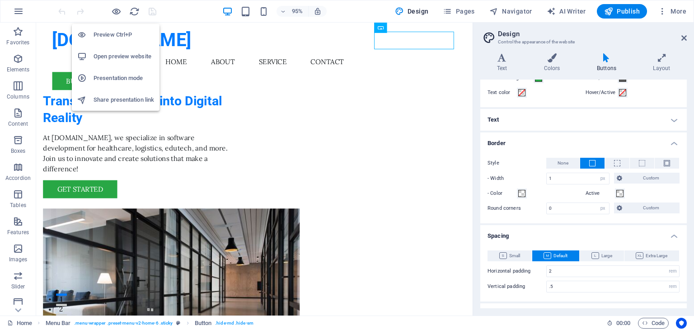
click at [119, 36] on h6 "Preview Ctrl+P" at bounding box center [124, 34] width 61 height 11
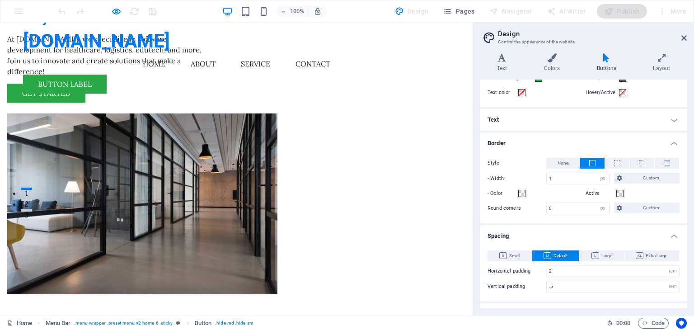
scroll to position [0, 0]
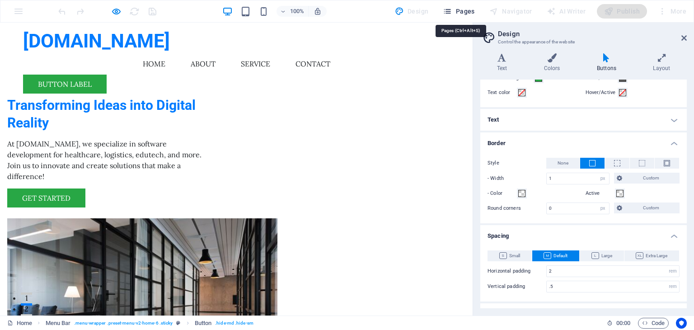
click at [464, 10] on span "Pages" at bounding box center [459, 11] width 32 height 9
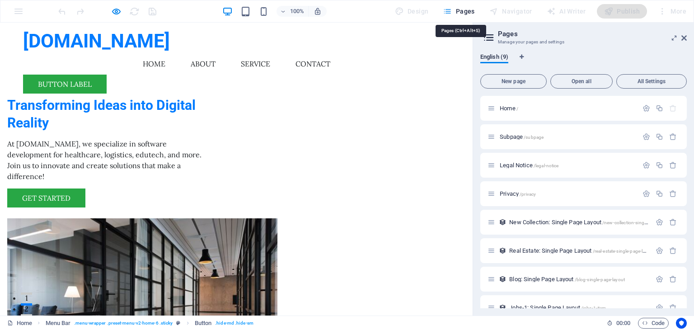
click at [464, 10] on span "Pages" at bounding box center [459, 11] width 32 height 9
click at [656, 13] on div "More" at bounding box center [672, 11] width 36 height 14
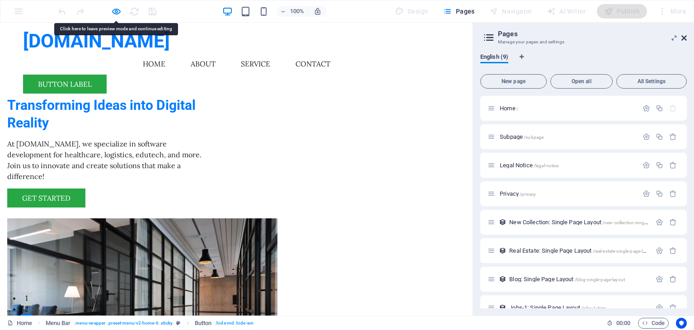
click at [685, 38] on icon at bounding box center [683, 37] width 5 height 7
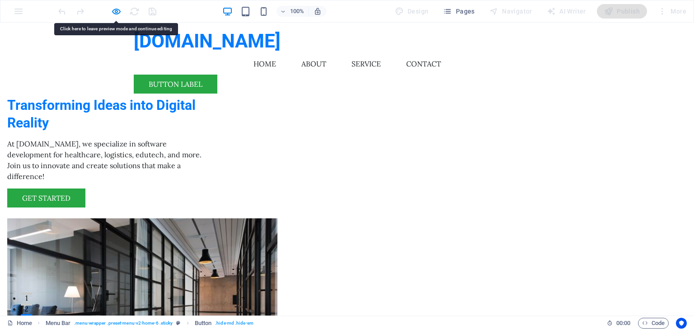
click at [558, 34] on header "iqubiz.com Menu Home About Service Contact Button label" at bounding box center [347, 62] width 441 height 78
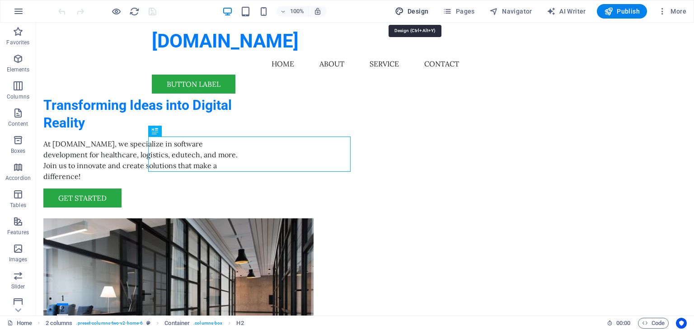
click at [426, 9] on span "Design" at bounding box center [412, 11] width 34 height 9
select select "px"
select select "200"
select select "px"
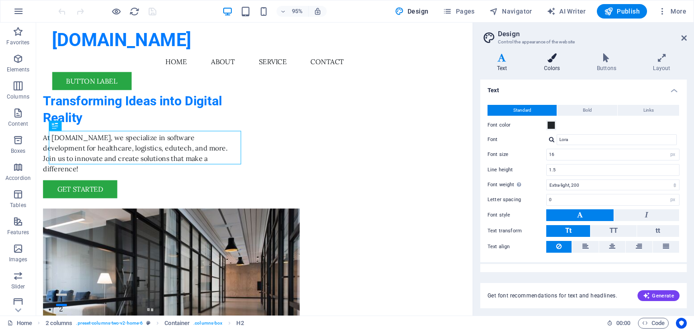
click at [555, 61] on icon at bounding box center [551, 57] width 49 height 9
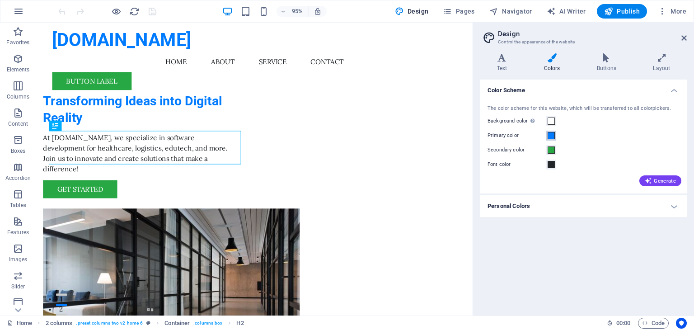
click at [549, 138] on span at bounding box center [551, 135] width 7 height 7
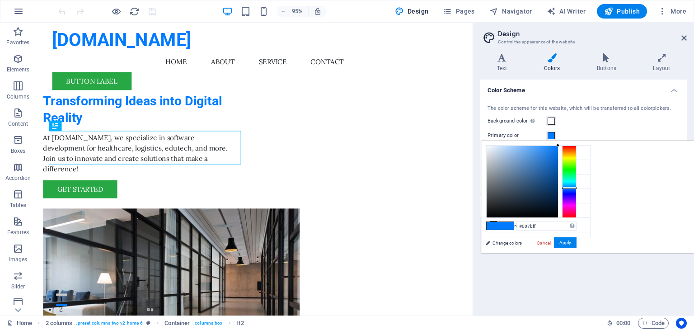
click at [549, 139] on button "Primary color" at bounding box center [551, 136] width 10 height 10
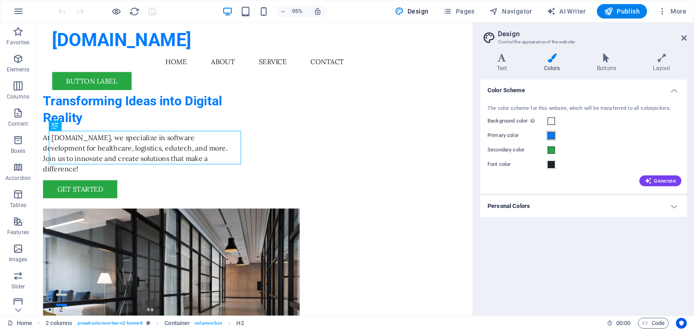
click at [549, 139] on button "Primary color" at bounding box center [551, 136] width 10 height 10
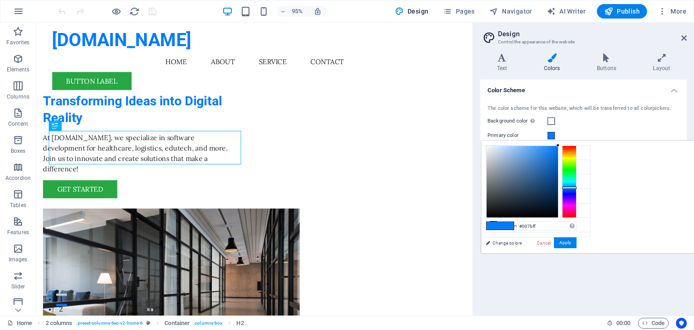
click at [549, 139] on button "Primary color" at bounding box center [551, 136] width 10 height 10
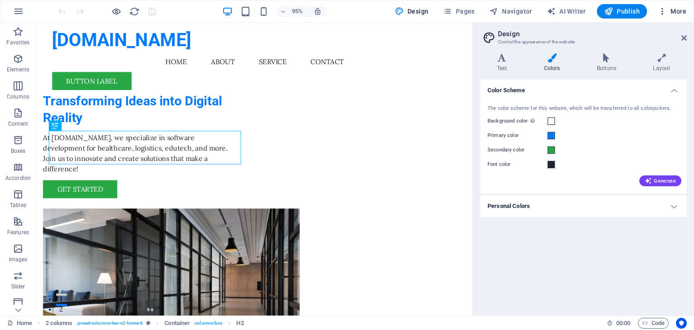
click at [678, 7] on span "More" at bounding box center [672, 11] width 28 height 9
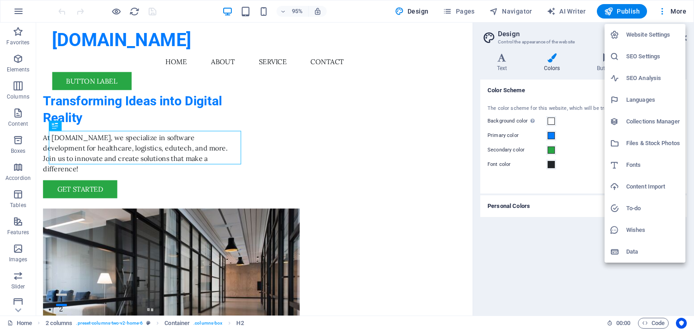
click at [620, 301] on div at bounding box center [347, 165] width 694 height 330
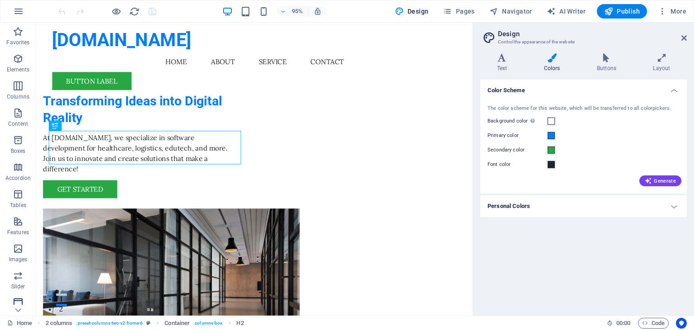
scroll to position [114, 0]
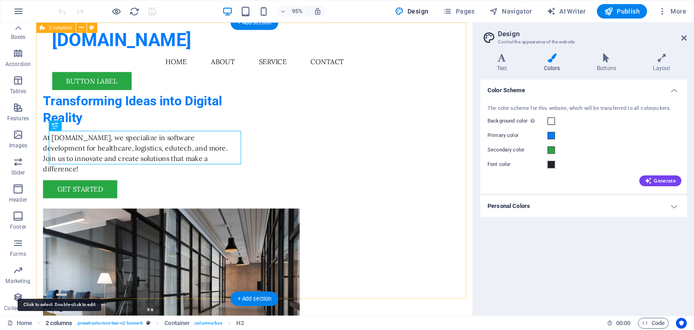
click at [61, 321] on span "2 columns" at bounding box center [59, 323] width 27 height 11
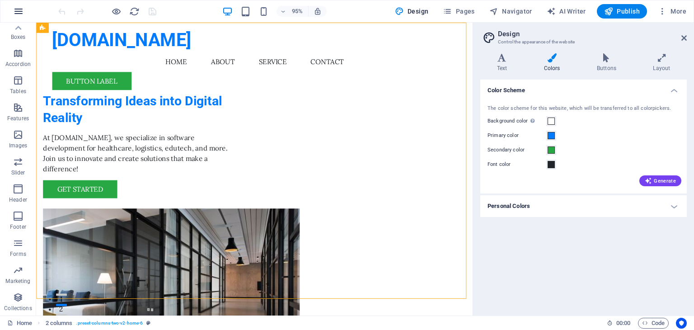
click at [18, 10] on icon "button" at bounding box center [18, 11] width 11 height 11
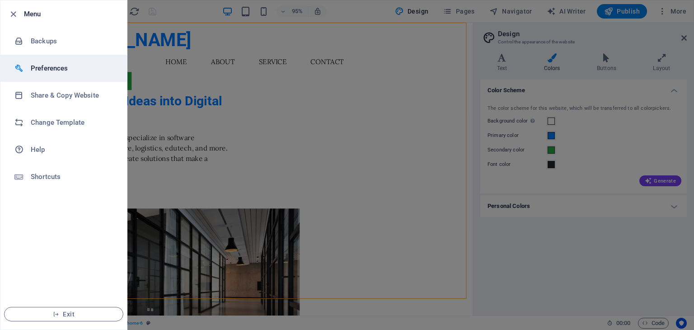
click at [81, 56] on li "Preferences" at bounding box center [63, 68] width 127 height 27
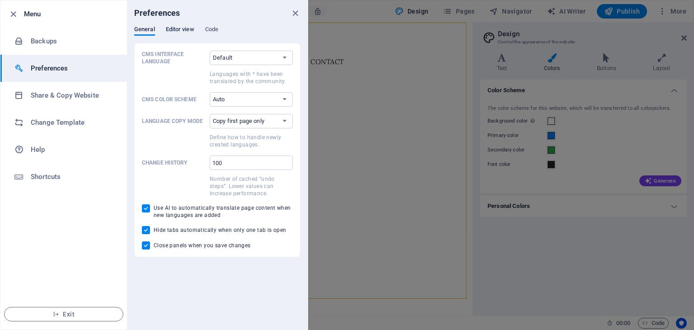
click at [168, 27] on span "Editor view" at bounding box center [180, 30] width 28 height 13
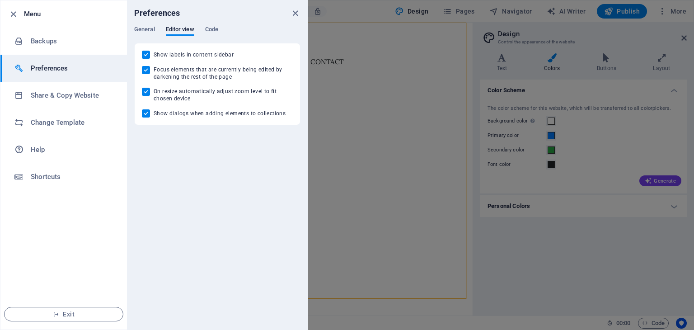
click at [203, 27] on div "General Editor view Code" at bounding box center [217, 34] width 166 height 17
click at [210, 33] on span "Code" at bounding box center [211, 30] width 13 height 13
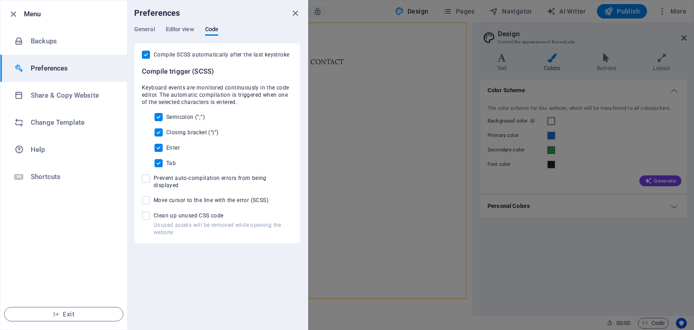
click at [533, 222] on div at bounding box center [347, 165] width 694 height 330
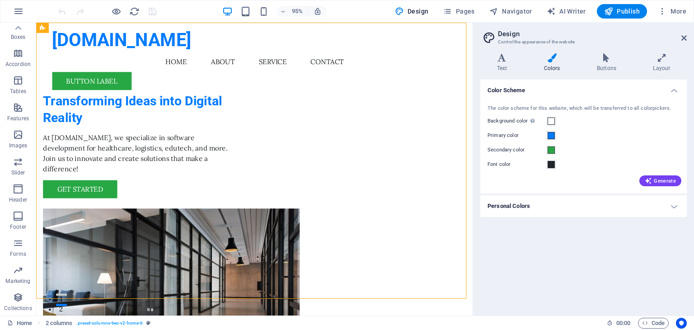
click at [298, 5] on div "95%" at bounding box center [274, 11] width 104 height 14
click at [419, 9] on span "Design" at bounding box center [412, 11] width 34 height 9
click at [579, 14] on span "AI Writer" at bounding box center [566, 11] width 39 height 9
select select "English"
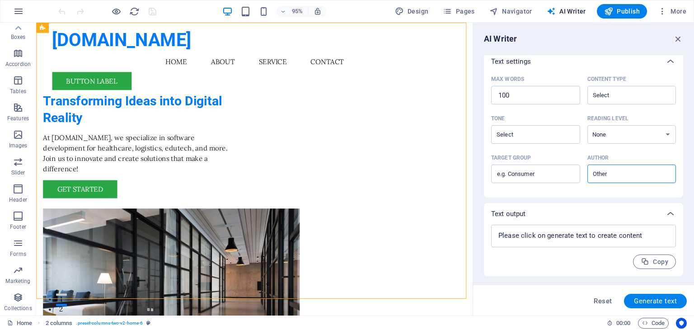
scroll to position [0, 0]
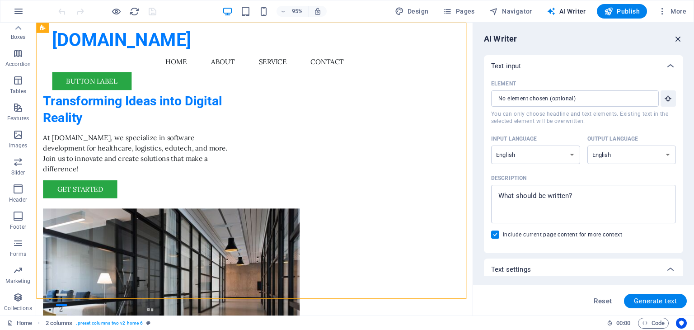
click at [680, 38] on icon "button" at bounding box center [678, 39] width 10 height 10
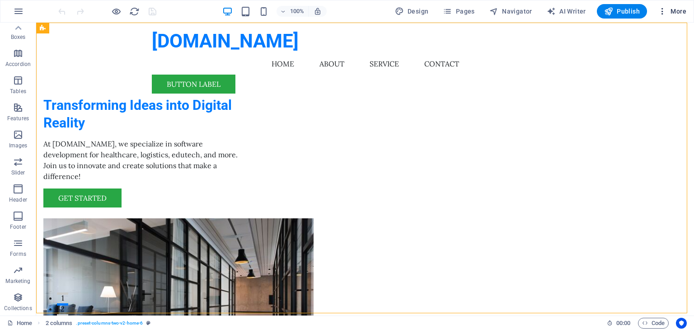
click at [661, 8] on icon "button" at bounding box center [662, 11] width 9 height 9
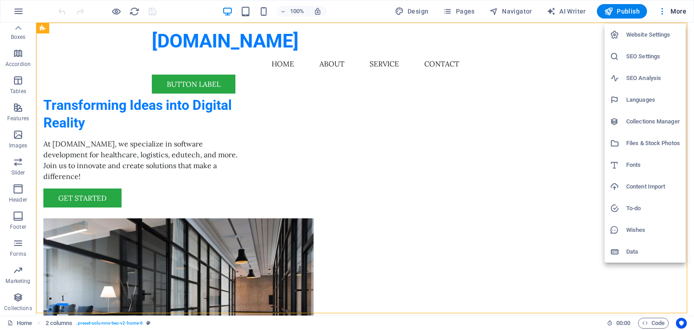
click at [248, 7] on div at bounding box center [347, 165] width 694 height 330
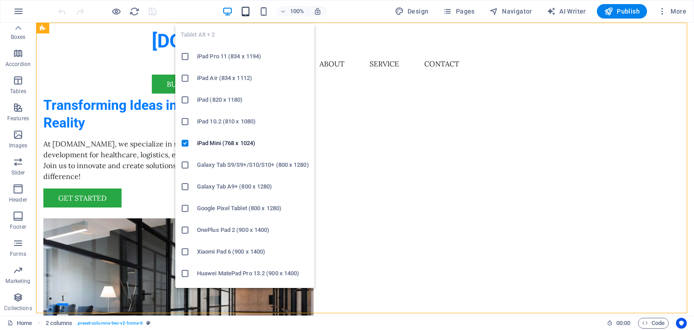
click at [249, 10] on icon "button" at bounding box center [245, 11] width 10 height 10
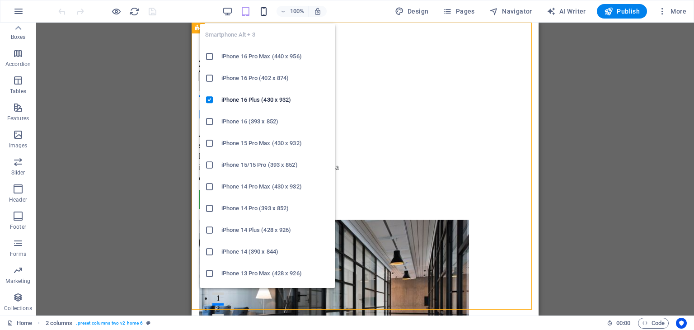
click at [266, 11] on icon "button" at bounding box center [263, 11] width 10 height 10
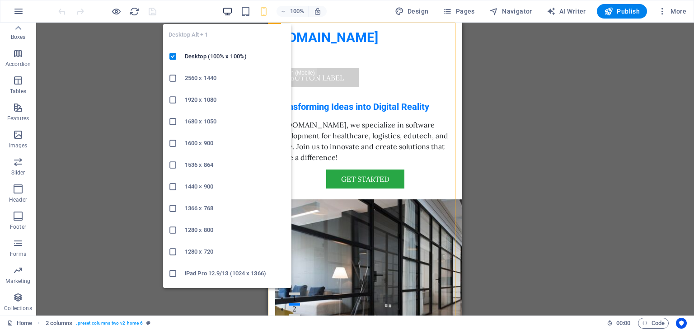
click at [231, 10] on icon "button" at bounding box center [227, 11] width 10 height 10
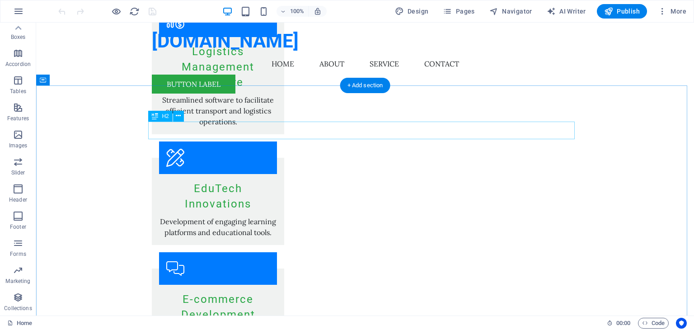
scroll to position [1416, 0]
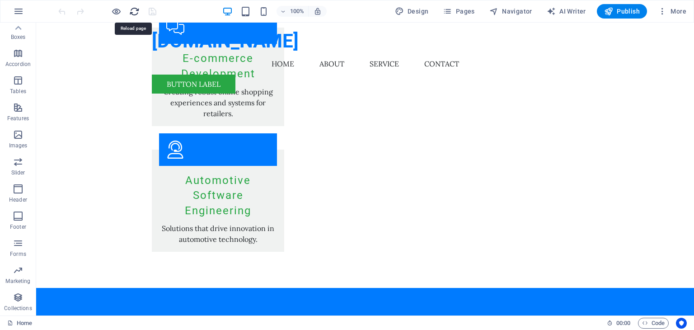
click at [137, 11] on icon "reload" at bounding box center [134, 11] width 10 height 10
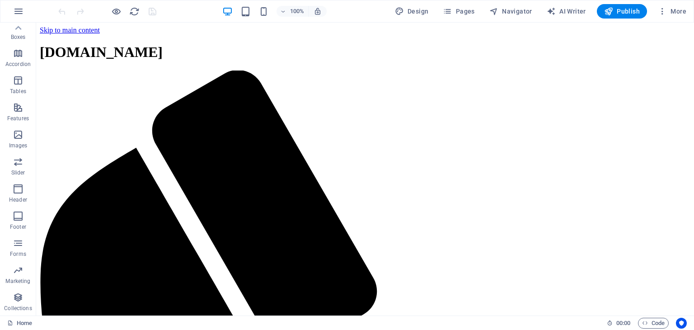
scroll to position [0, 0]
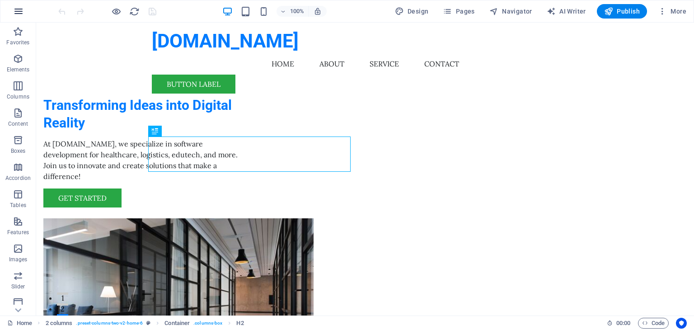
click at [14, 6] on icon "button" at bounding box center [18, 11] width 11 height 11
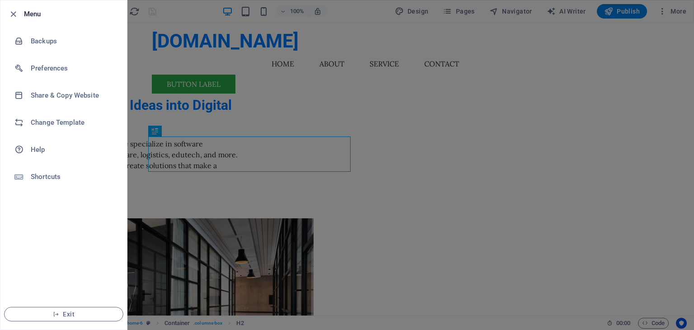
click at [48, 328] on li "Exit" at bounding box center [63, 314] width 127 height 31
click at [54, 309] on button "Exit" at bounding box center [63, 314] width 119 height 14
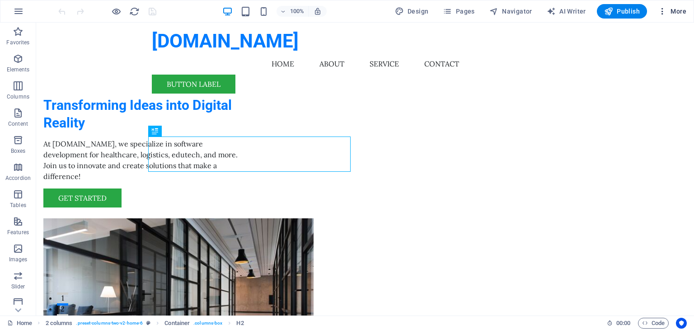
click at [676, 8] on span "More" at bounding box center [672, 11] width 28 height 9
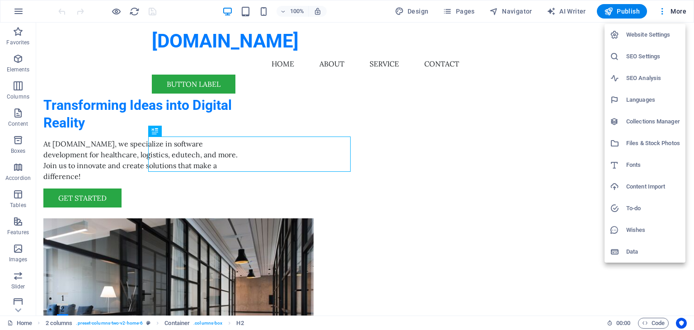
click at [19, 8] on div at bounding box center [347, 165] width 694 height 330
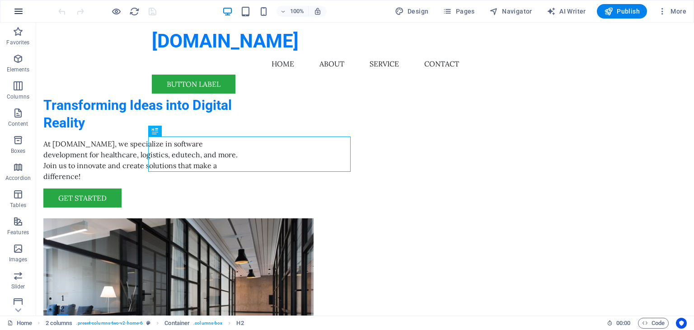
click at [15, 9] on icon "button" at bounding box center [18, 11] width 11 height 11
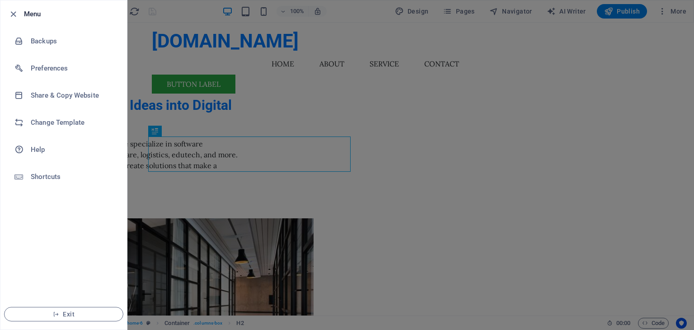
click at [12, 7] on li "Menu" at bounding box center [63, 13] width 127 height 27
click at [11, 13] on icon "button" at bounding box center [13, 14] width 10 height 10
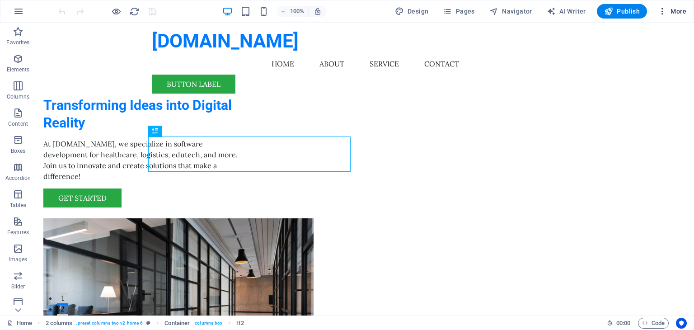
click at [659, 14] on icon "button" at bounding box center [662, 11] width 9 height 9
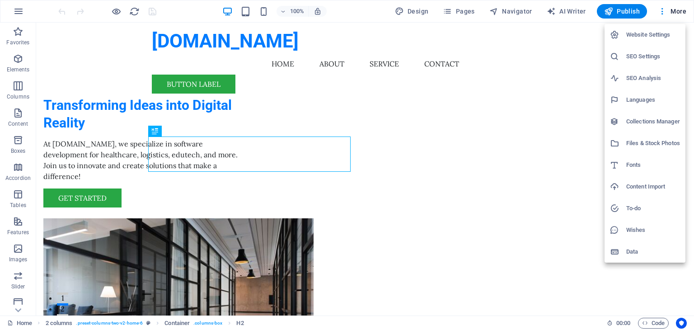
click at [664, 34] on h6 "Website Settings" at bounding box center [653, 34] width 54 height 11
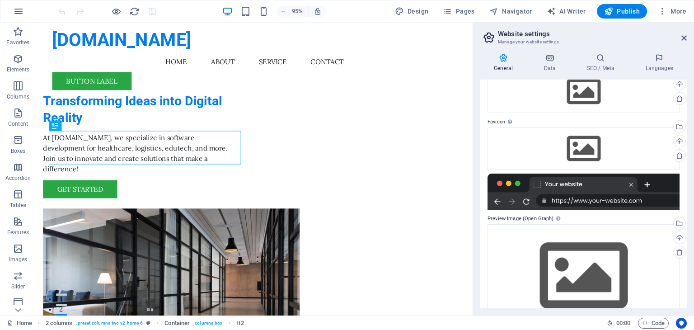
scroll to position [80, 0]
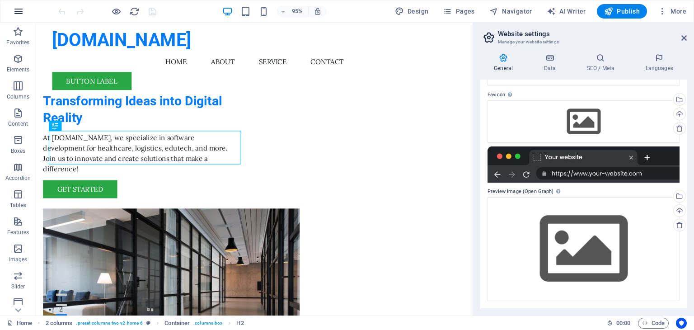
click at [21, 9] on icon "button" at bounding box center [18, 11] width 11 height 11
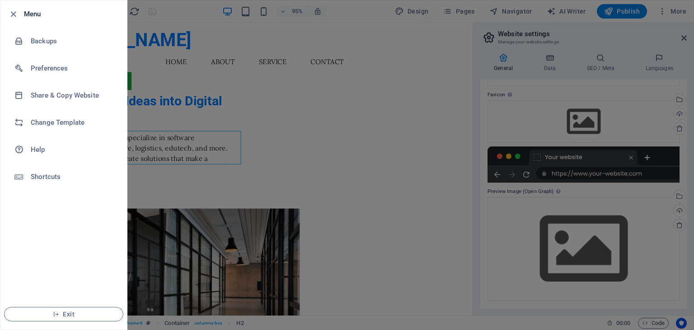
click at [64, 11] on h6 "Menu" at bounding box center [72, 14] width 96 height 11
click at [235, 64] on div at bounding box center [347, 165] width 694 height 330
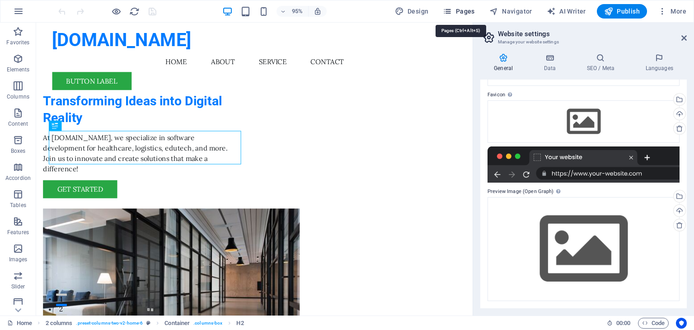
click at [452, 13] on icon "button" at bounding box center [447, 11] width 9 height 9
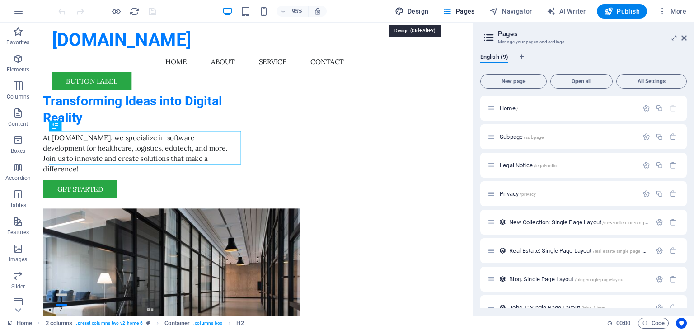
click at [419, 8] on span "Design" at bounding box center [412, 11] width 34 height 9
select select "px"
select select "200"
select select "px"
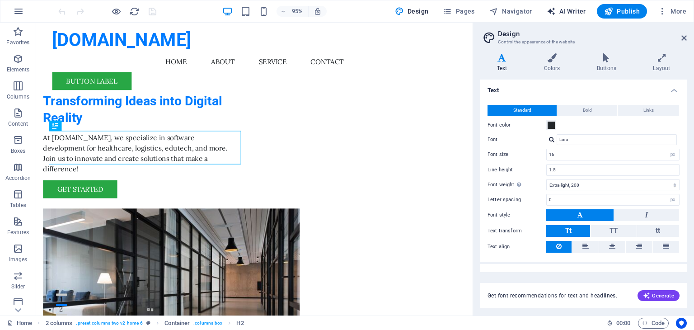
click at [560, 6] on button "AI Writer" at bounding box center [566, 11] width 47 height 14
select select "English"
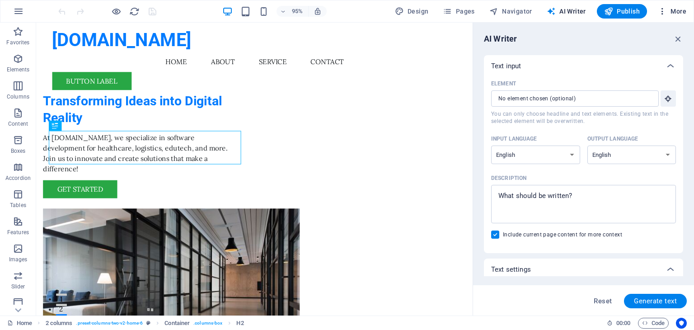
click at [658, 13] on icon "button" at bounding box center [662, 11] width 9 height 9
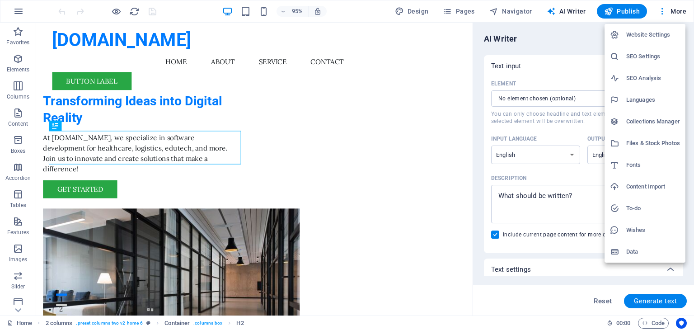
click at [660, 33] on h6 "Website Settings" at bounding box center [653, 34] width 54 height 11
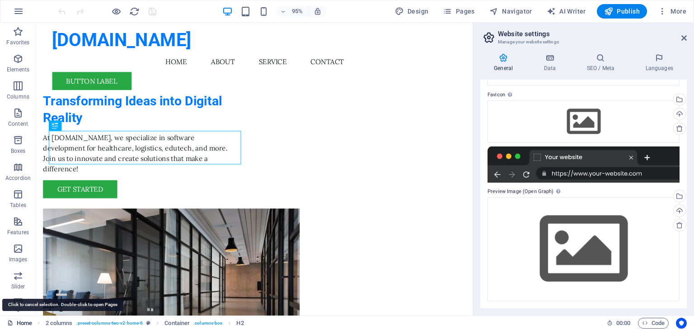
click at [19, 324] on link "Home" at bounding box center [19, 323] width 25 height 11
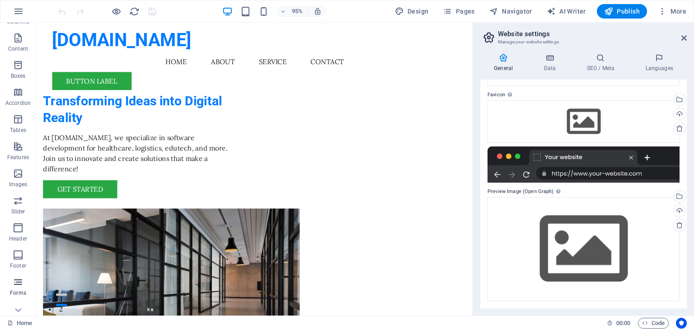
scroll to position [114, 0]
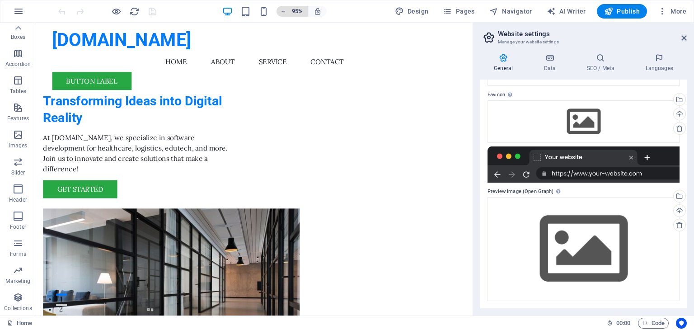
click at [290, 9] on span "95%" at bounding box center [292, 11] width 24 height 11
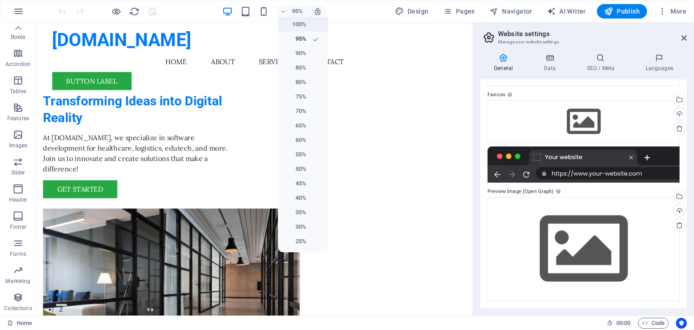
click at [311, 28] on li "100%" at bounding box center [303, 24] width 50 height 14
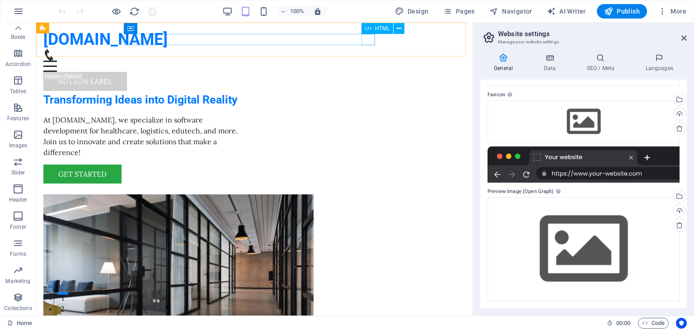
click at [365, 61] on div "Menu" at bounding box center [254, 66] width 422 height 11
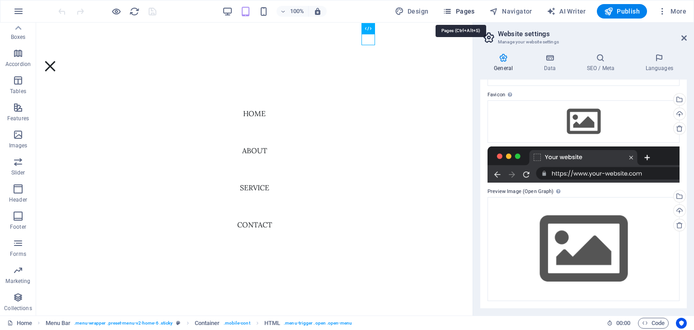
click at [463, 9] on span "Pages" at bounding box center [459, 11] width 32 height 9
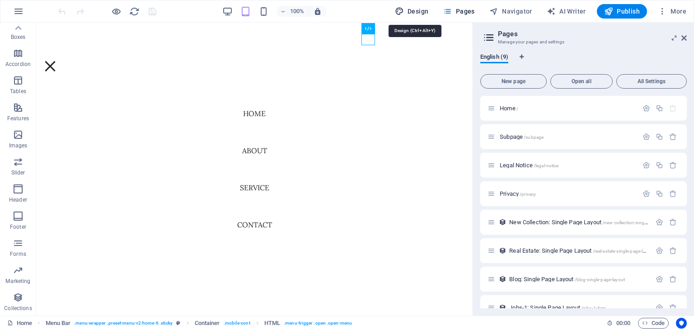
click at [420, 9] on span "Design" at bounding box center [412, 11] width 34 height 9
select select "px"
select select "200"
select select "px"
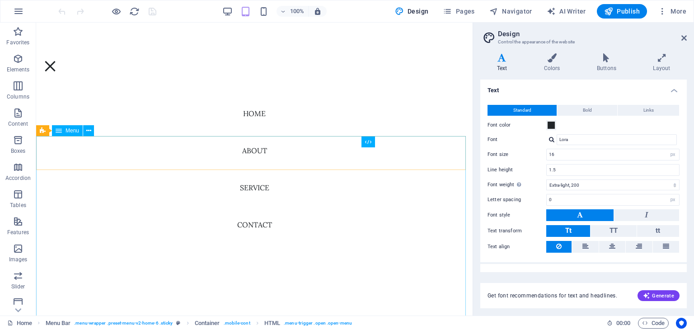
scroll to position [994, 0]
click at [660, 14] on icon "button" at bounding box center [662, 11] width 9 height 9
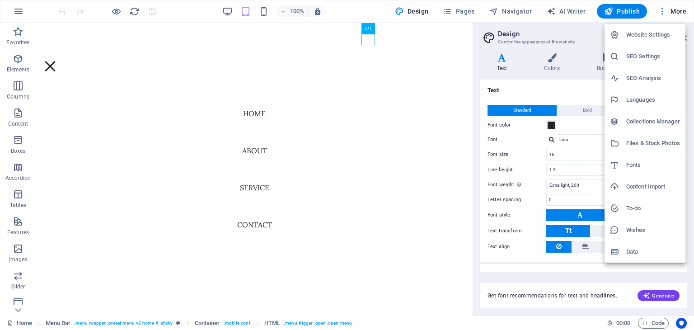
click at [652, 297] on div at bounding box center [347, 165] width 694 height 330
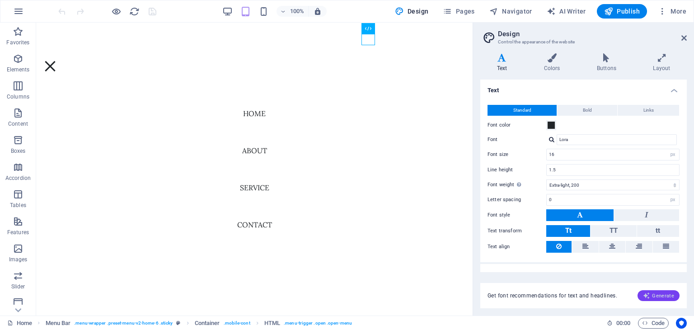
click at [649, 294] on icon "button" at bounding box center [646, 295] width 7 height 7
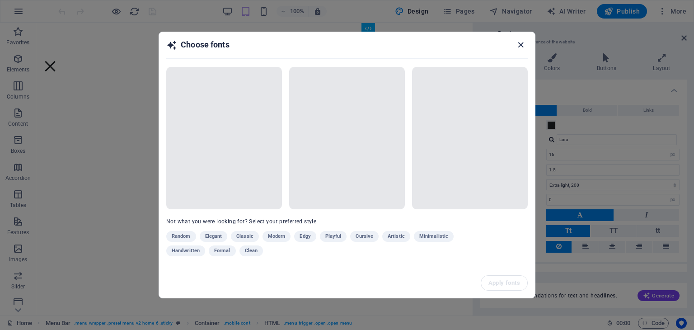
click at [525, 45] on icon "button" at bounding box center [521, 45] width 10 height 10
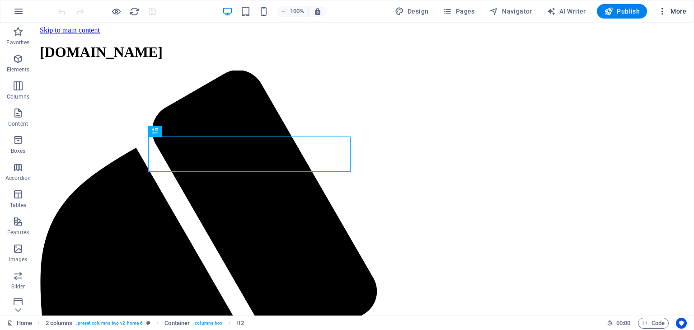
click at [661, 14] on icon "button" at bounding box center [662, 11] width 9 height 9
